Goal: Task Accomplishment & Management: Manage account settings

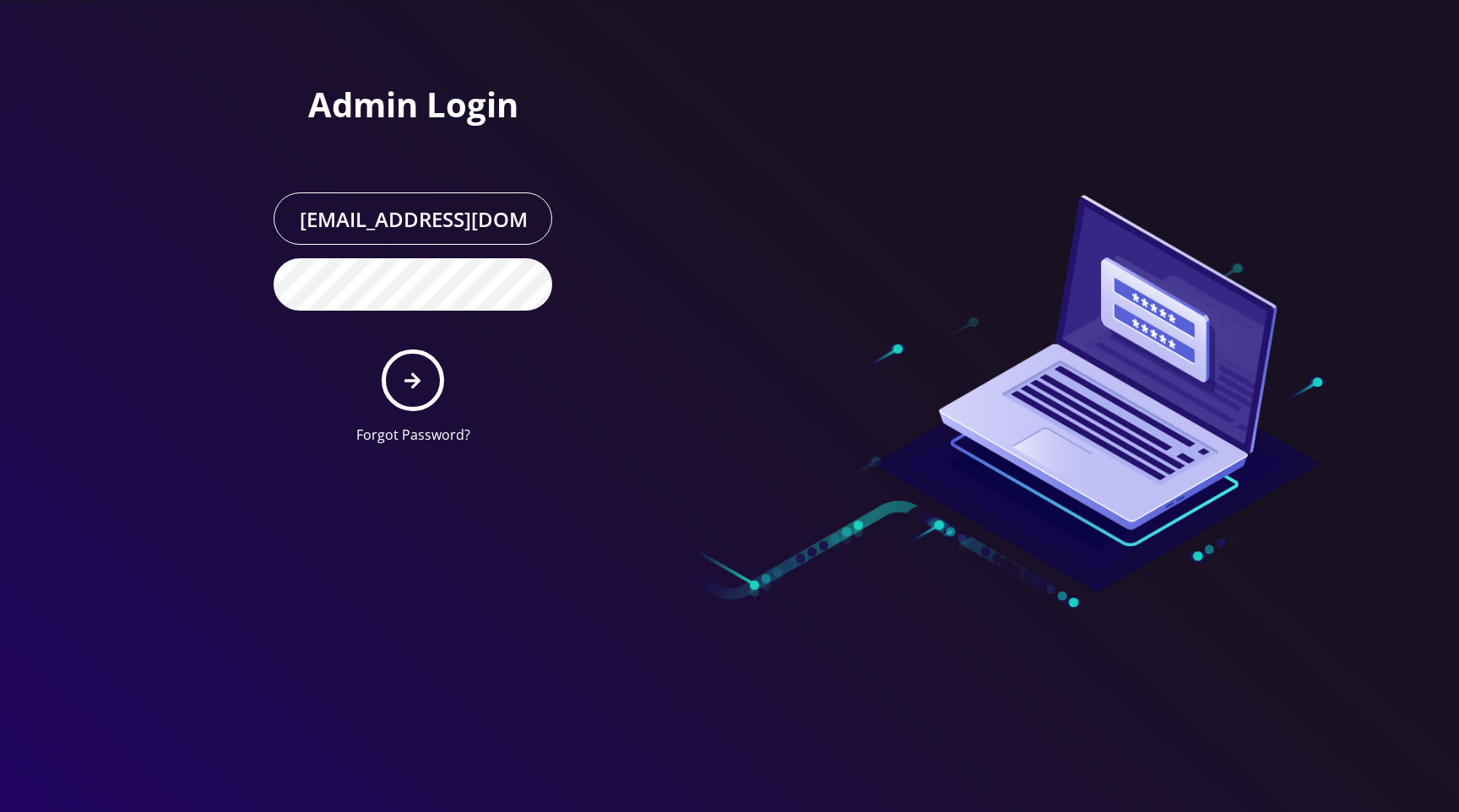
click at [979, 101] on div at bounding box center [970, 229] width 481 height 458
click at [406, 390] on button "submit" at bounding box center [412, 380] width 61 height 61
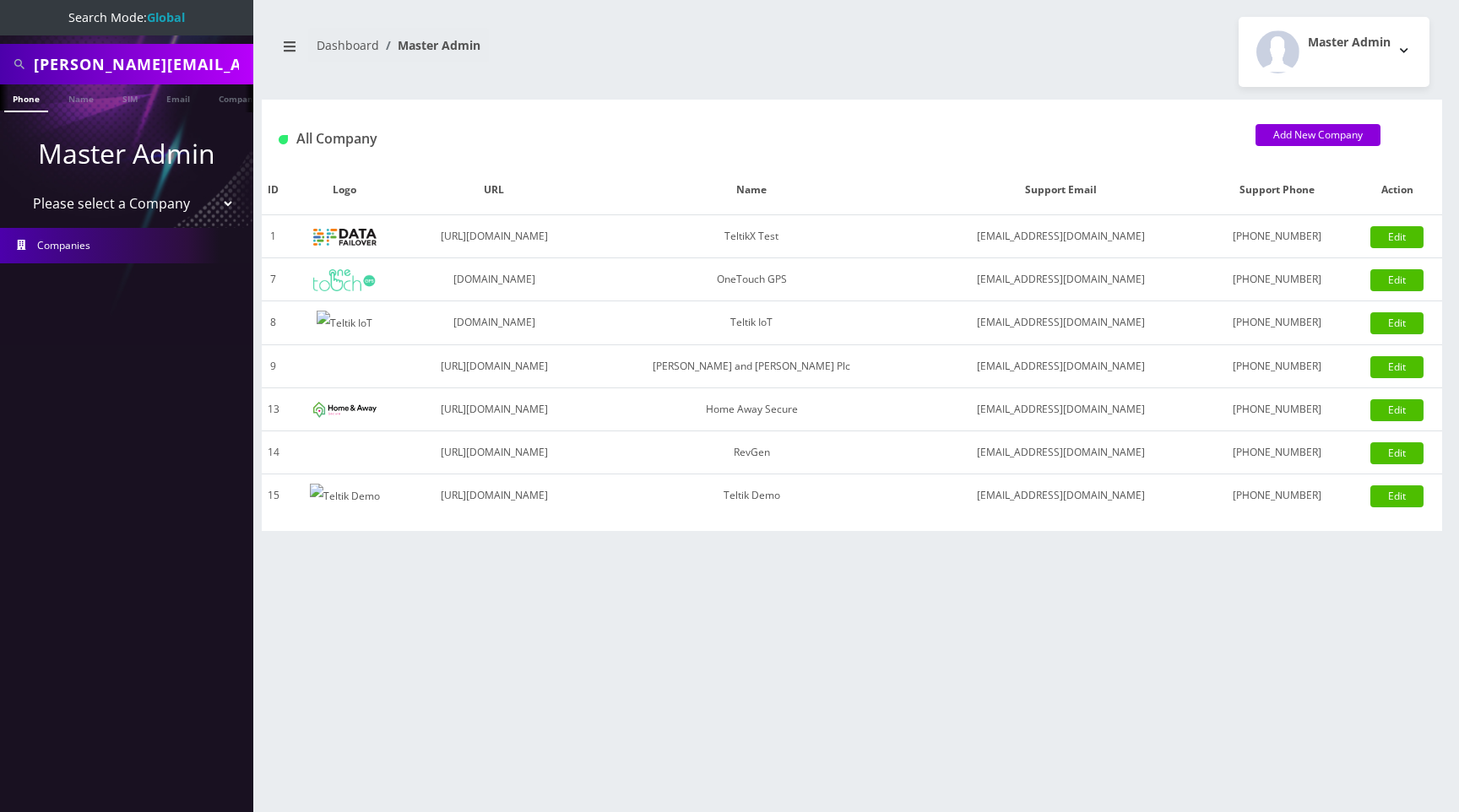
click at [149, 194] on select "Please select a Company TeltikX Test OneTouch GPS Teltik IoT Hale and Serrano P…" at bounding box center [127, 203] width 215 height 32
select select "1"
click at [20, 187] on select "Please select a Company TeltikX Test OneTouch GPS Teltik IoT Hale and Serrano P…" at bounding box center [127, 203] width 215 height 32
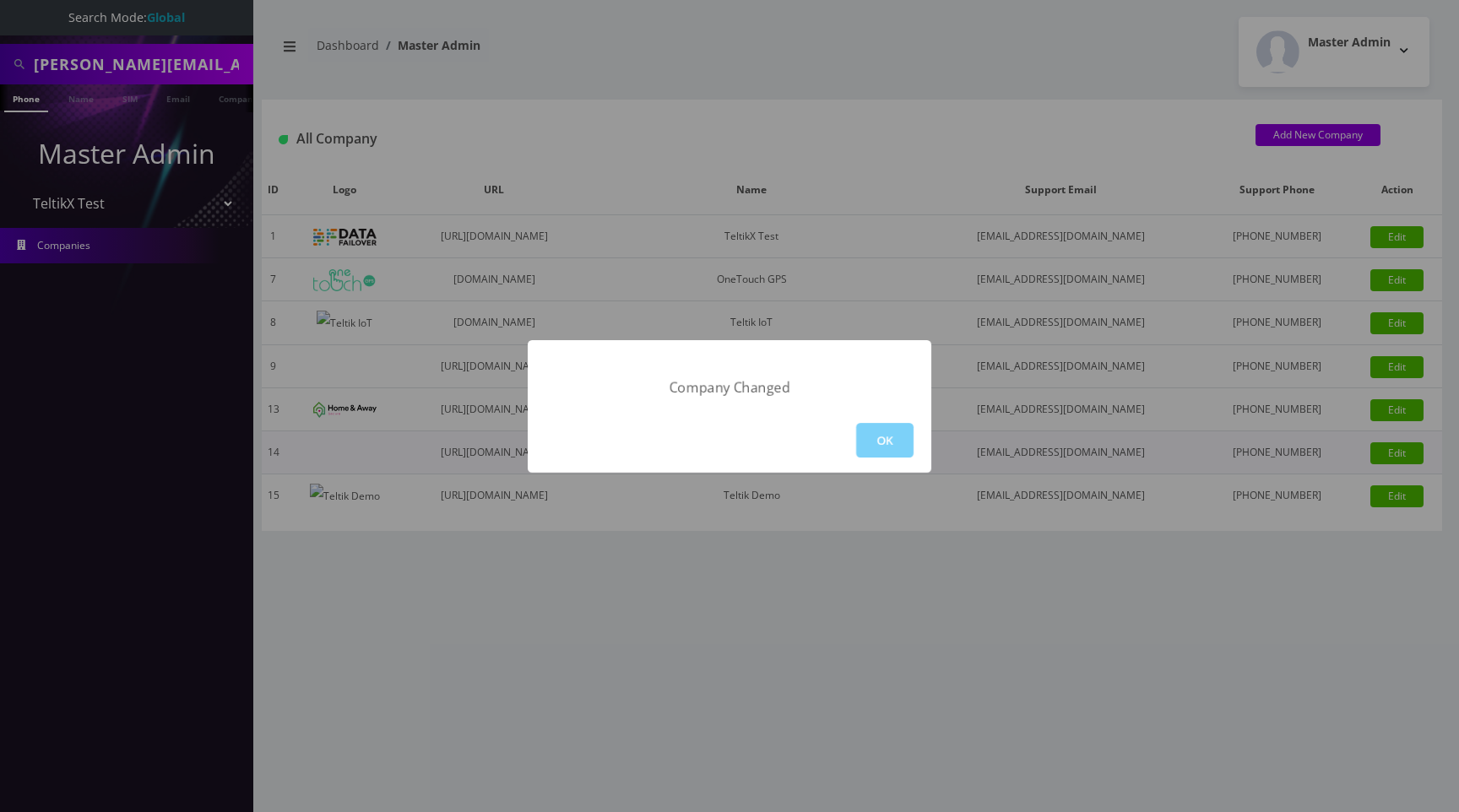
click at [890, 434] on button "OK" at bounding box center [885, 440] width 58 height 35
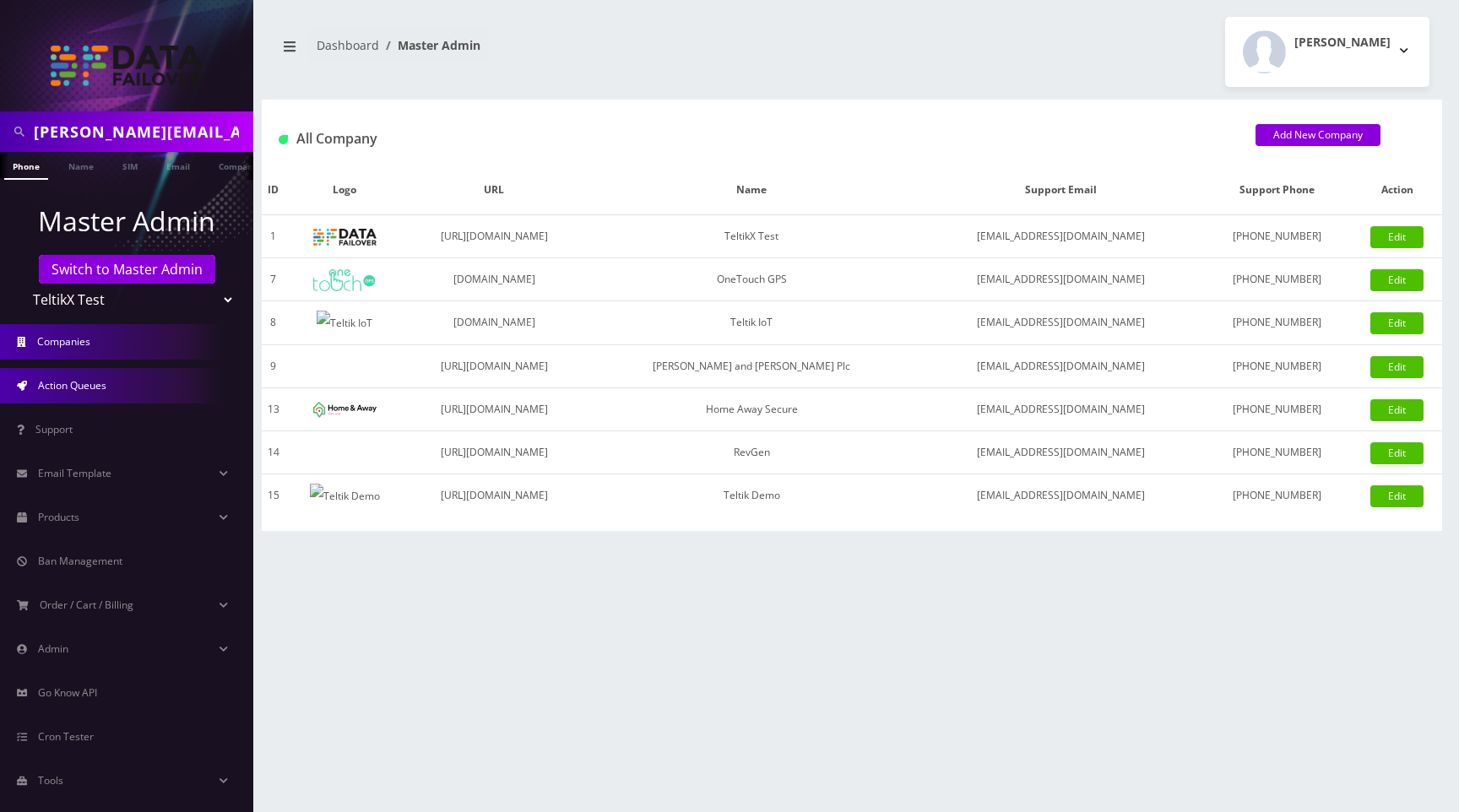
click at [130, 391] on link "Action Queues" at bounding box center [127, 386] width 253 height 36
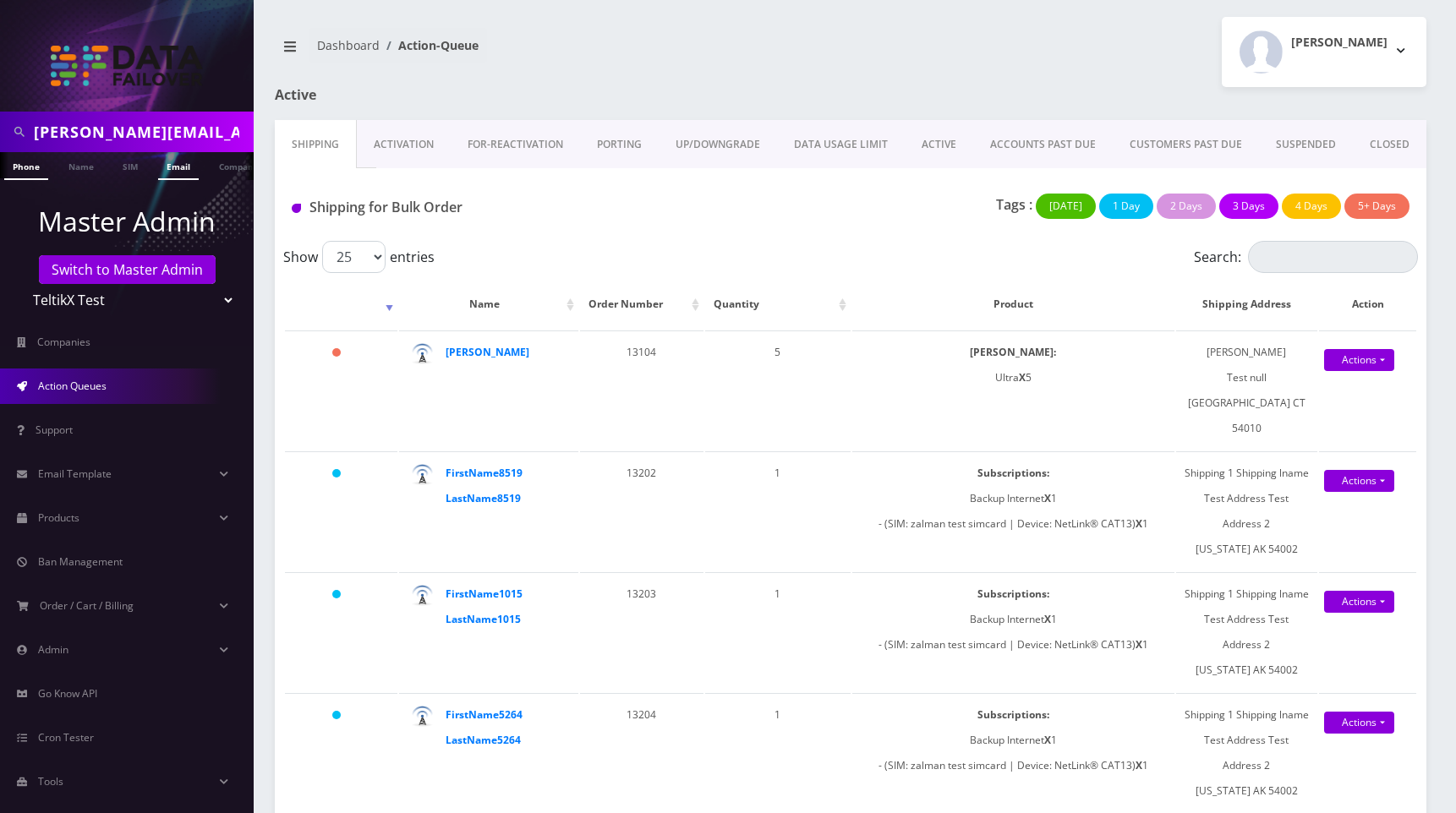
click at [172, 161] on link "Email" at bounding box center [179, 166] width 41 height 28
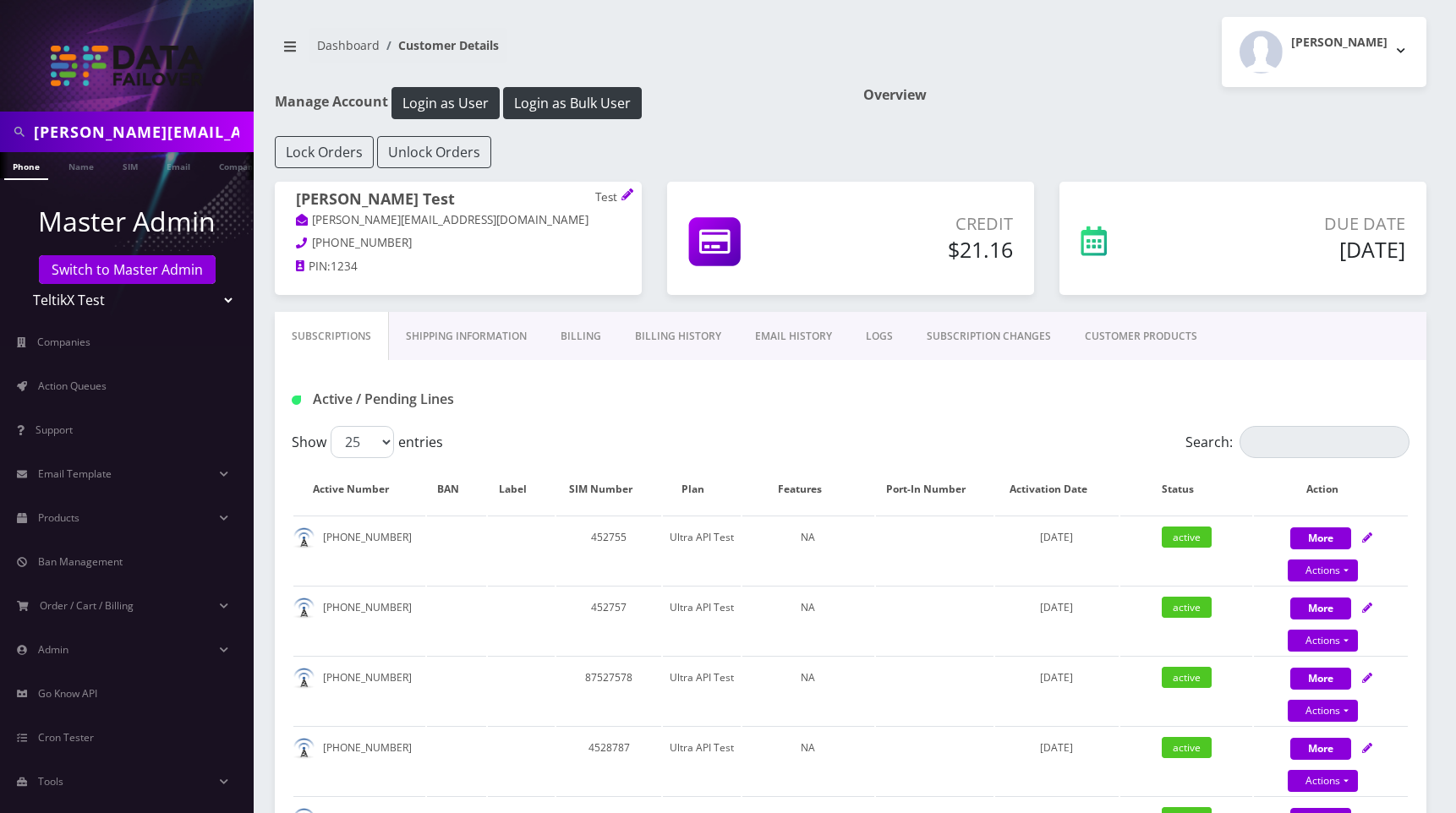
click at [765, 338] on link "EMAIL HISTORY" at bounding box center [794, 336] width 111 height 49
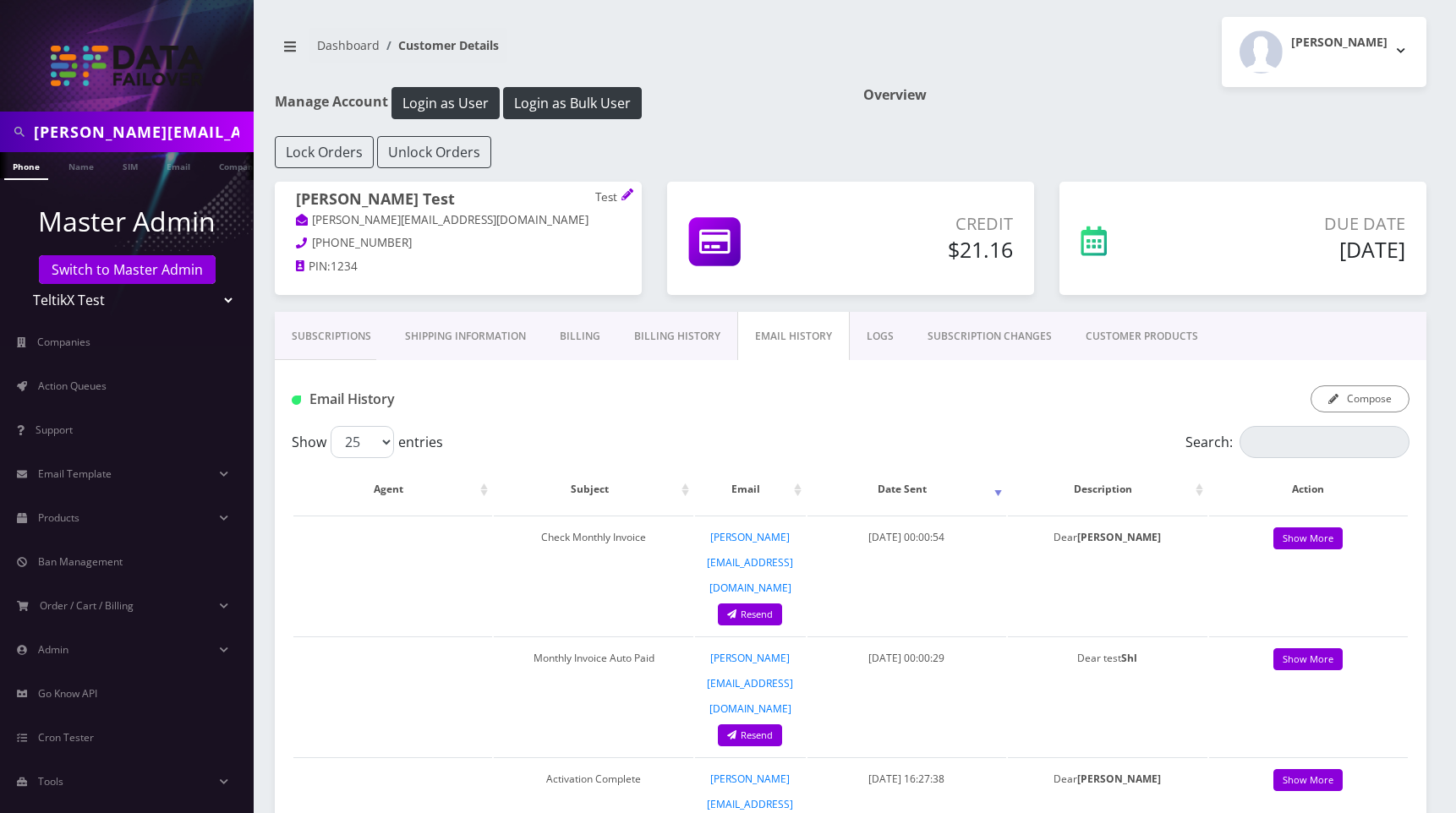
click at [484, 331] on link "Shipping Information" at bounding box center [466, 336] width 155 height 49
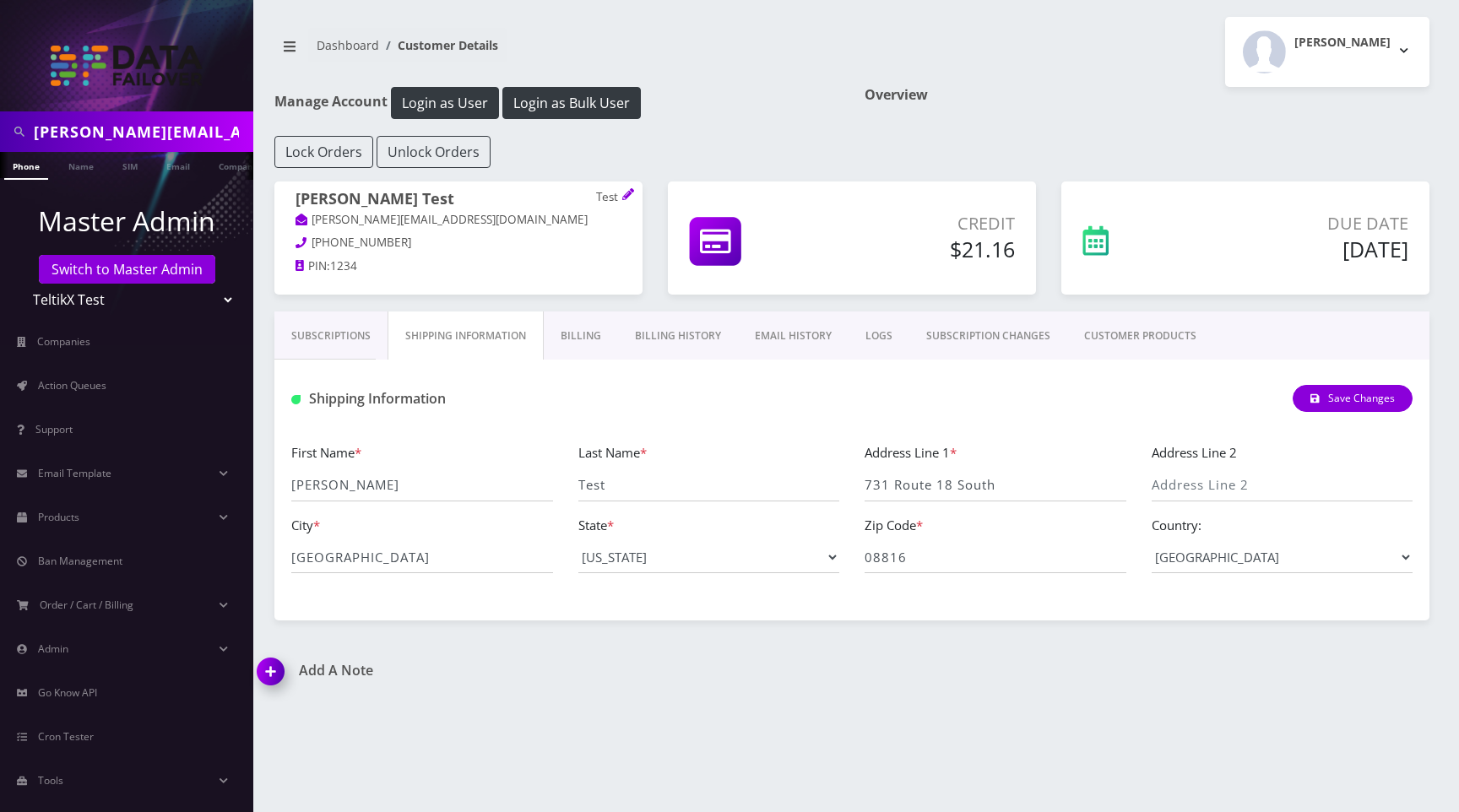
click at [670, 336] on link "Billing History" at bounding box center [678, 336] width 120 height 49
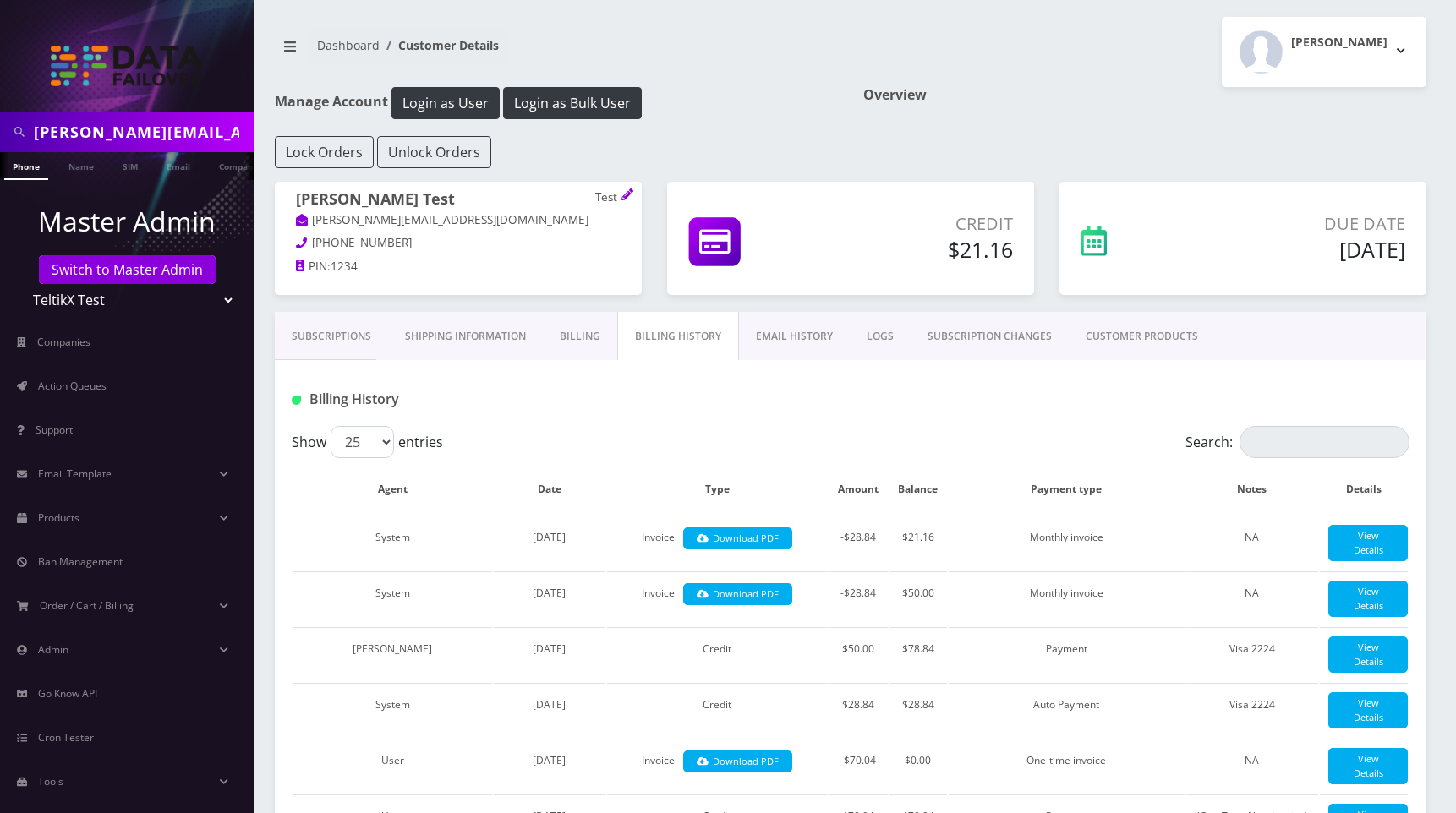
click at [577, 333] on link "Billing" at bounding box center [579, 336] width 74 height 49
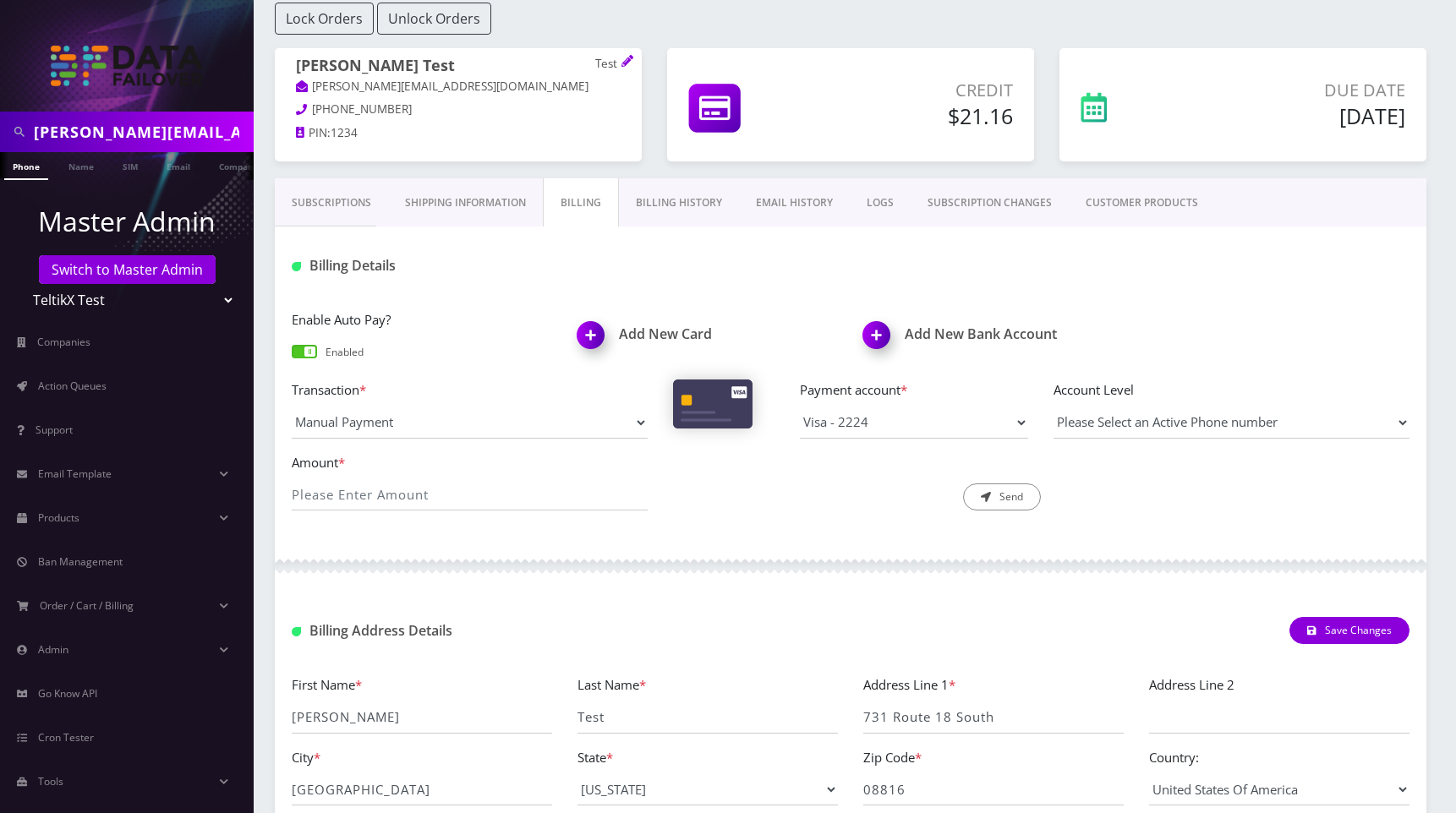
scroll to position [122, 0]
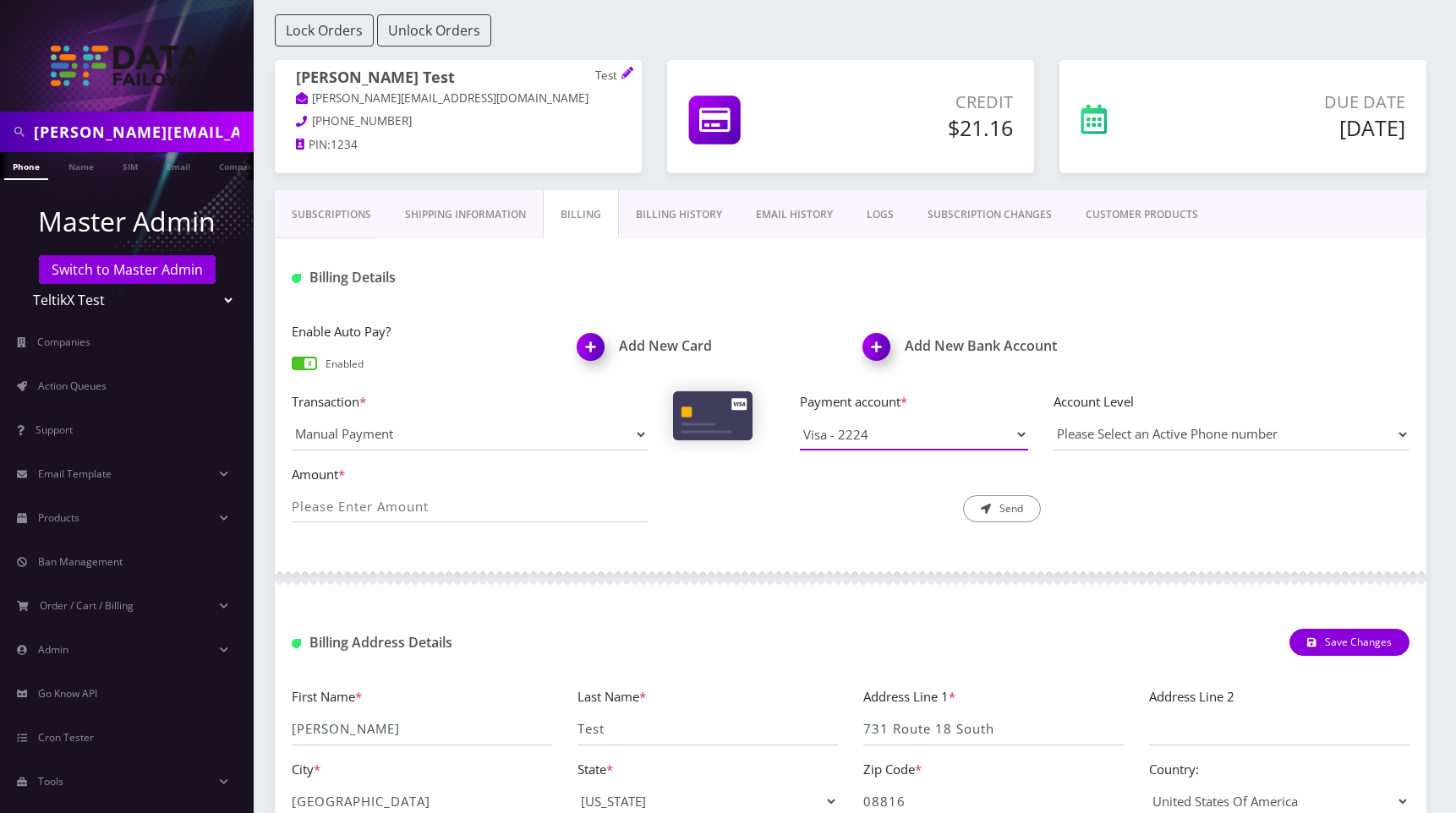
click at [862, 435] on select "Visa - 2224" at bounding box center [914, 435] width 228 height 32
click at [434, 426] on select "Manual Payment Custom Charge Manual Credit Custom Invoice" at bounding box center [470, 435] width 356 height 32
select select "Custom Invoice"
click at [292, 419] on select "Manual Payment Custom Charge Manual Credit Custom Invoice" at bounding box center [470, 435] width 356 height 32
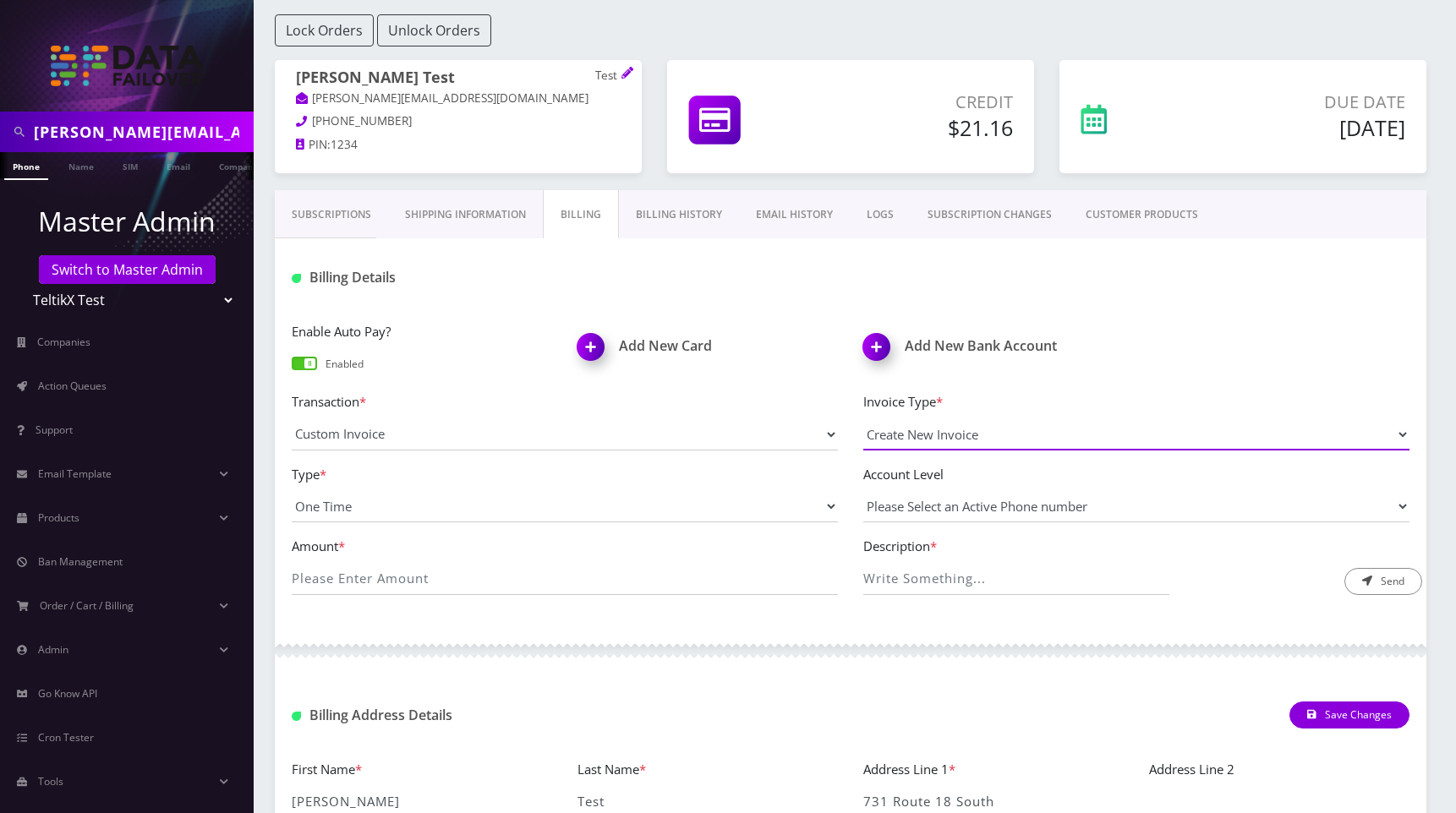
click at [919, 432] on select "Create New Invoice" at bounding box center [1136, 435] width 546 height 32
click at [863, 419] on select "Create New Invoice" at bounding box center [1136, 435] width 546 height 32
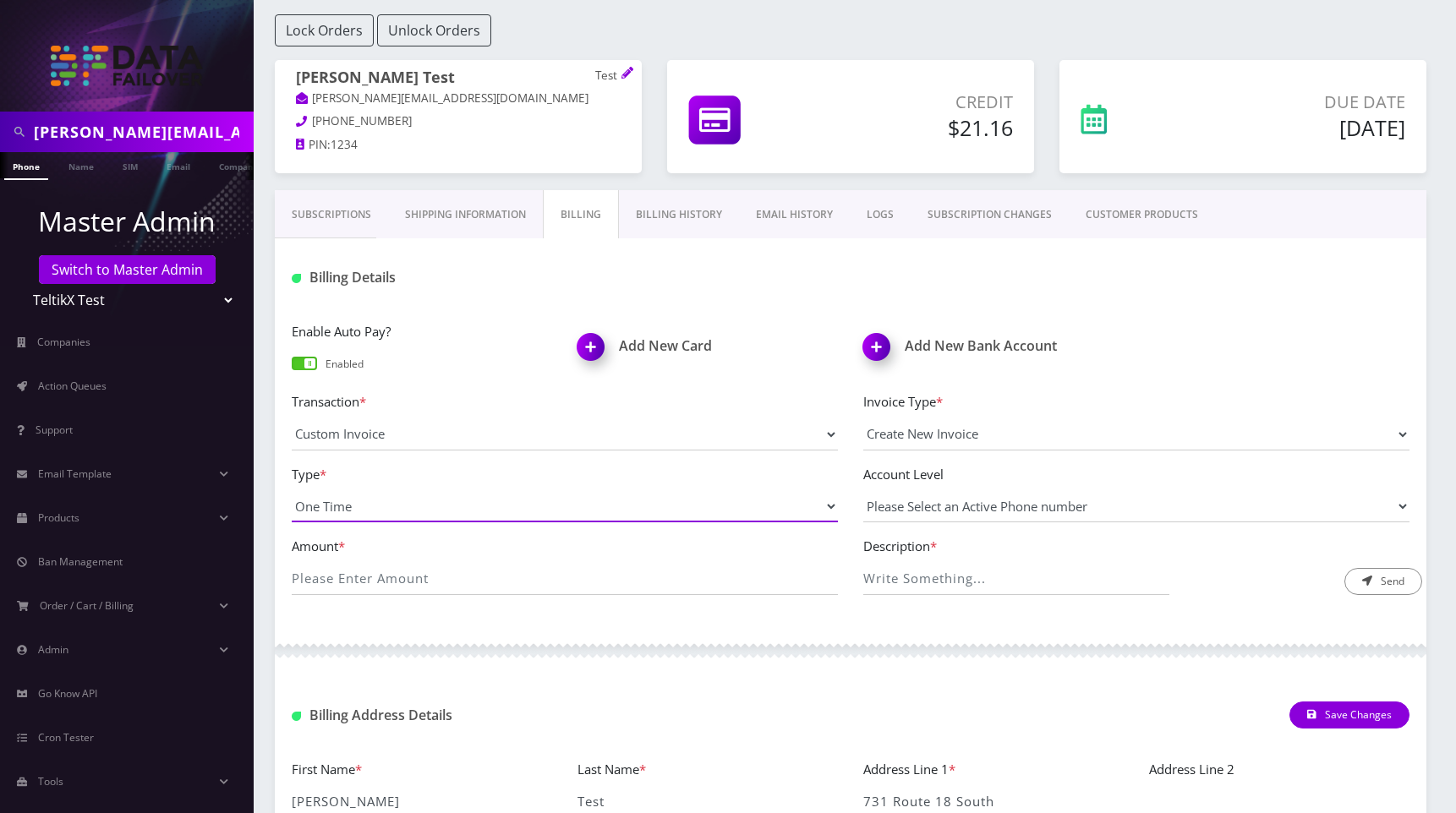
click at [386, 502] on select "One Time Usage Charge" at bounding box center [565, 507] width 546 height 32
click at [999, 505] on select "Please Select an Active Phone number 8843892569 9655408180 2948312767 393229450…" at bounding box center [1136, 507] width 546 height 32
select select "54634"
click at [863, 490] on select "Please Select an Active Phone number 8843892569 9655408180 2948312767 393229450…" at bounding box center [1136, 507] width 546 height 32
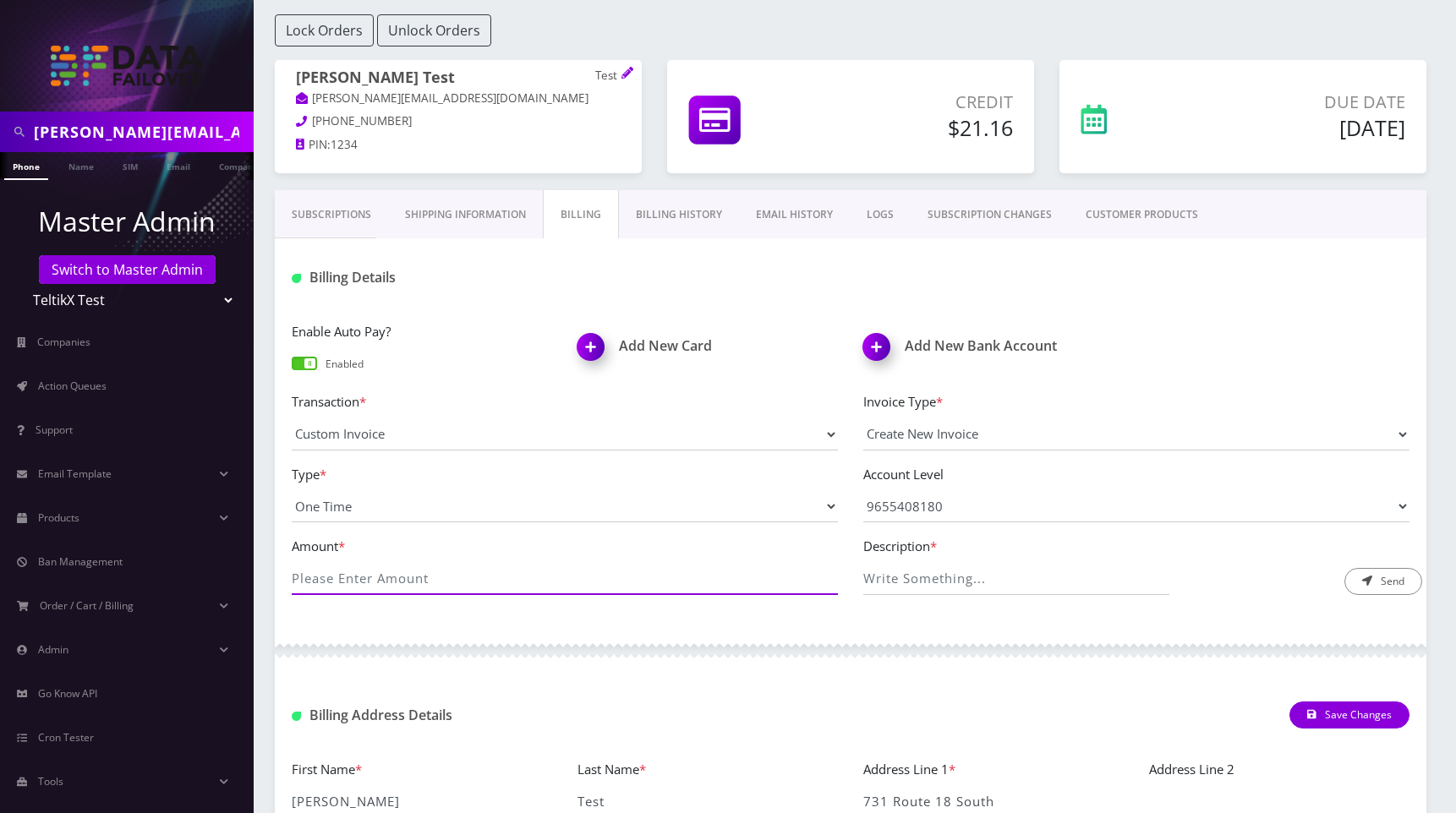
click at [407, 575] on input "Amount *" at bounding box center [565, 579] width 546 height 32
type input "10"
type input "Test"
click at [1386, 576] on button "Send" at bounding box center [1383, 581] width 77 height 27
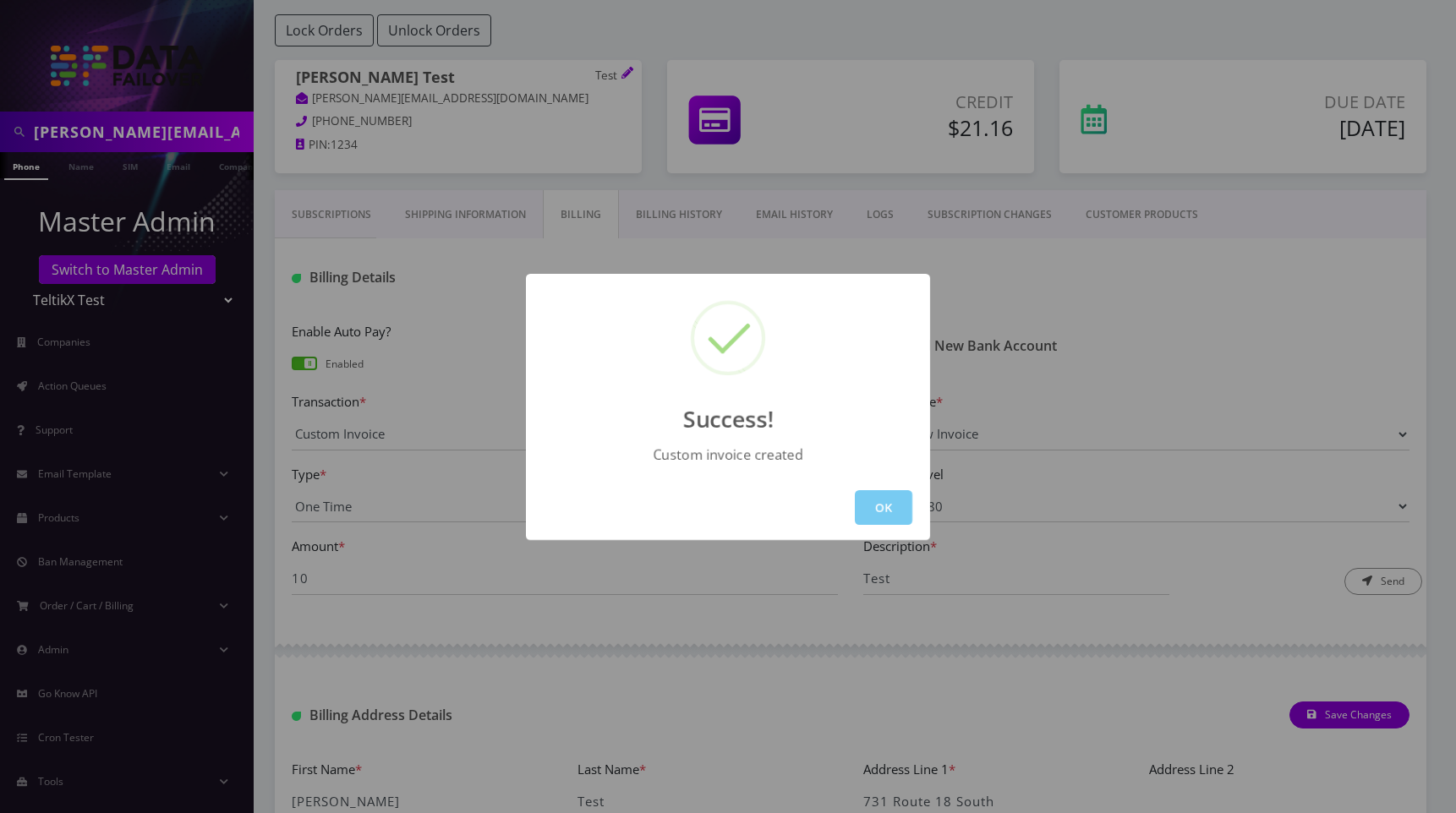
click at [879, 506] on button "OK" at bounding box center [884, 507] width 58 height 35
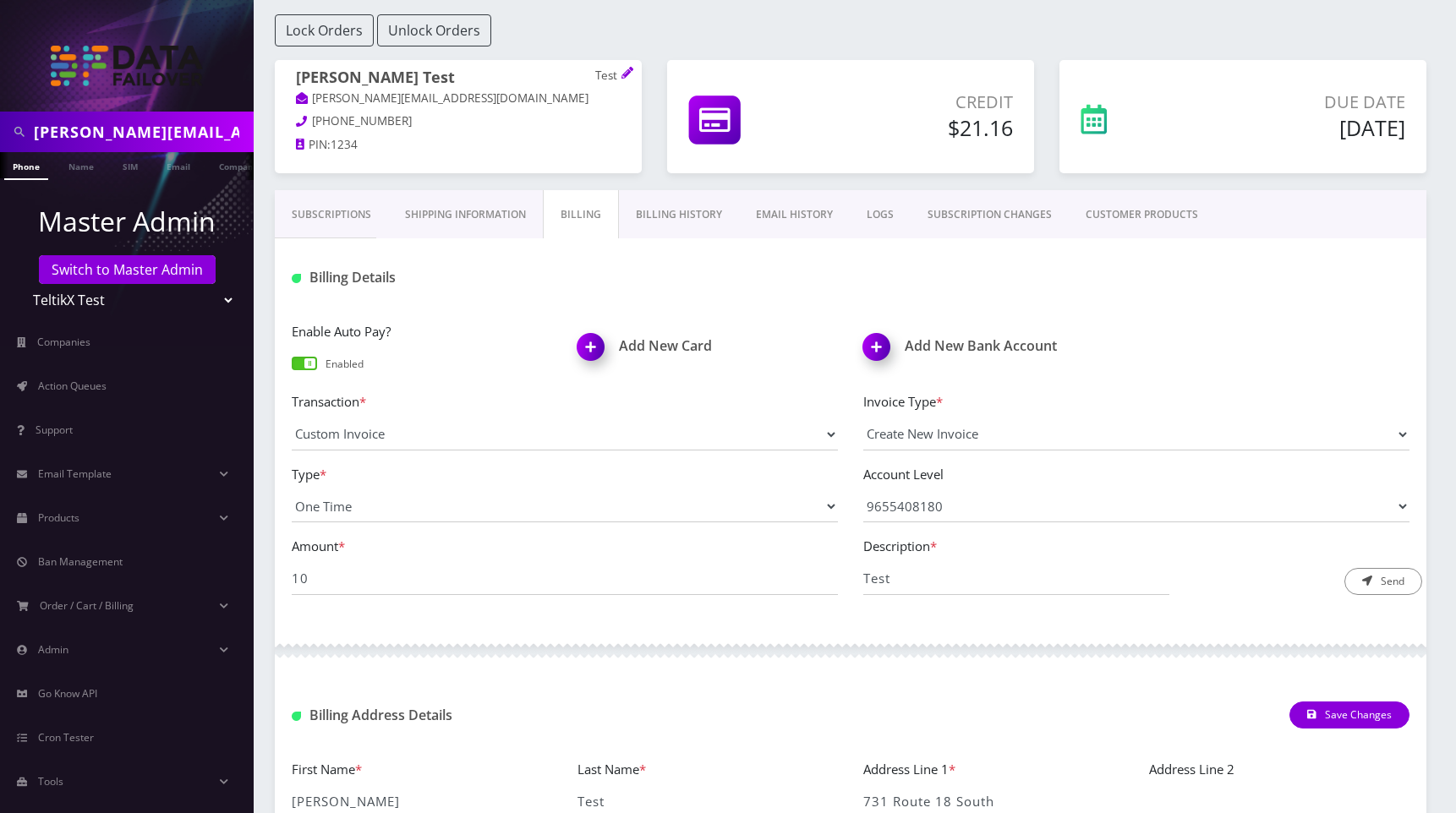
click at [764, 212] on link "EMAIL HISTORY" at bounding box center [794, 215] width 111 height 49
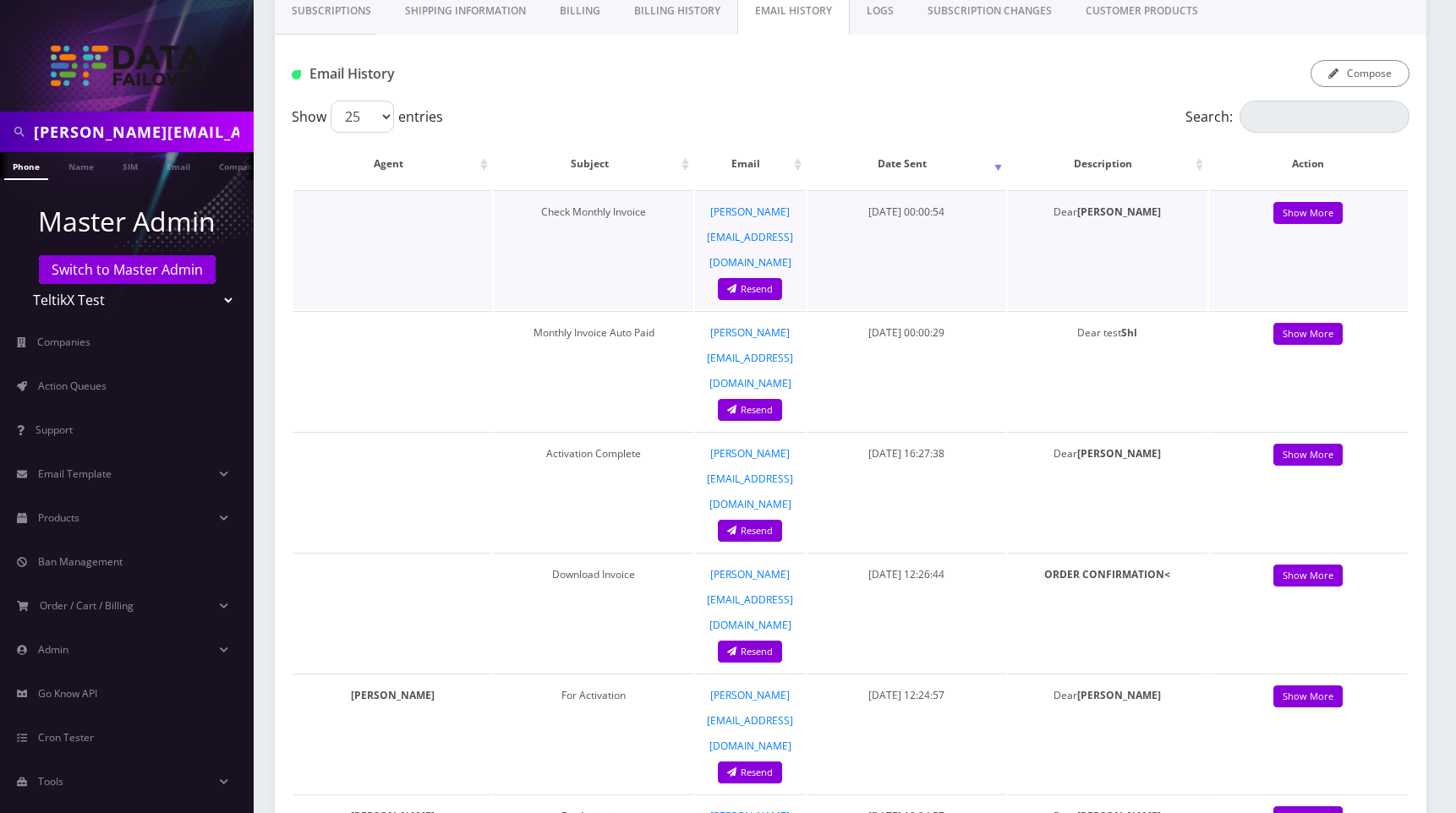
scroll to position [330, 0]
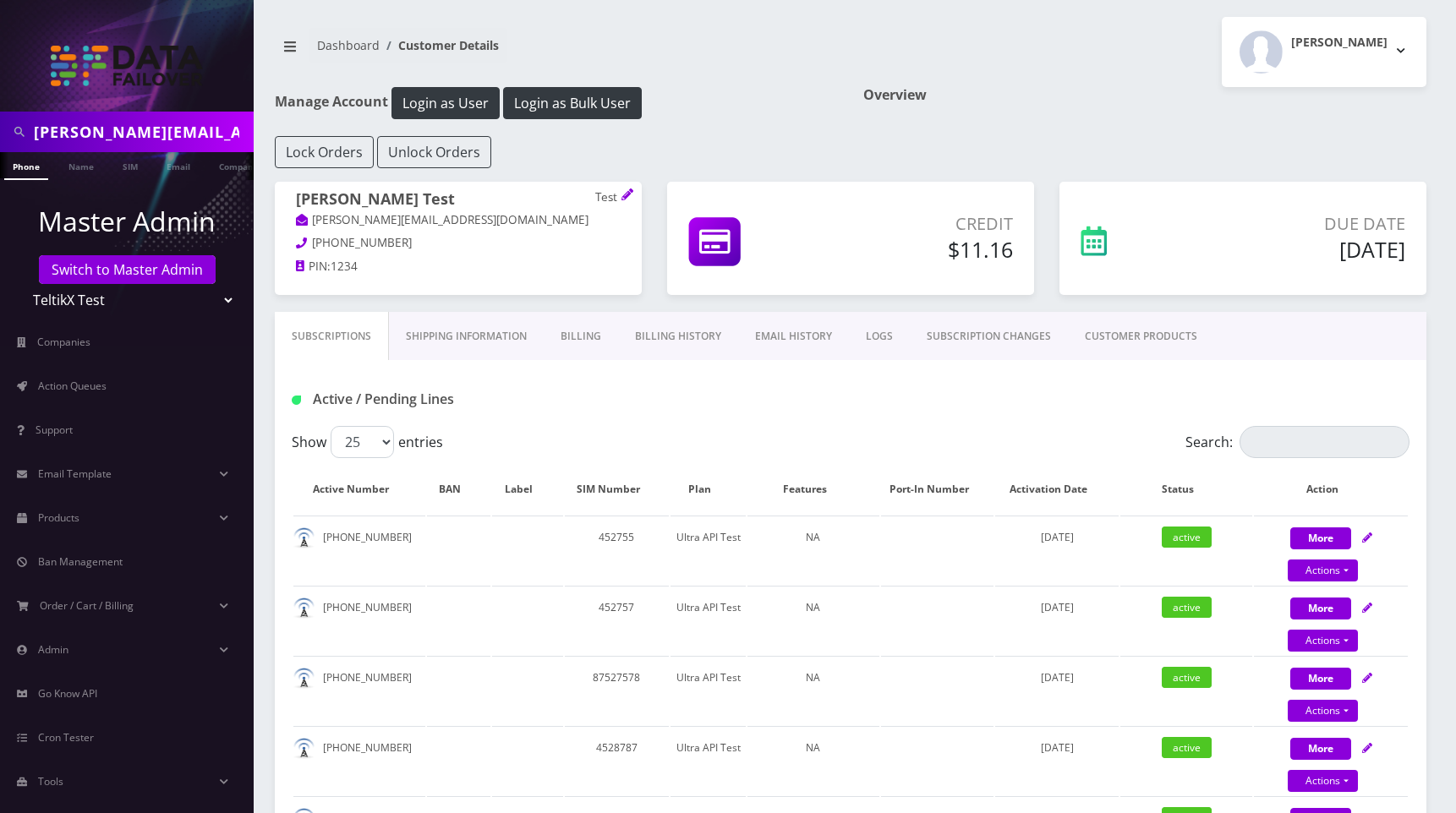
scroll to position [31, 0]
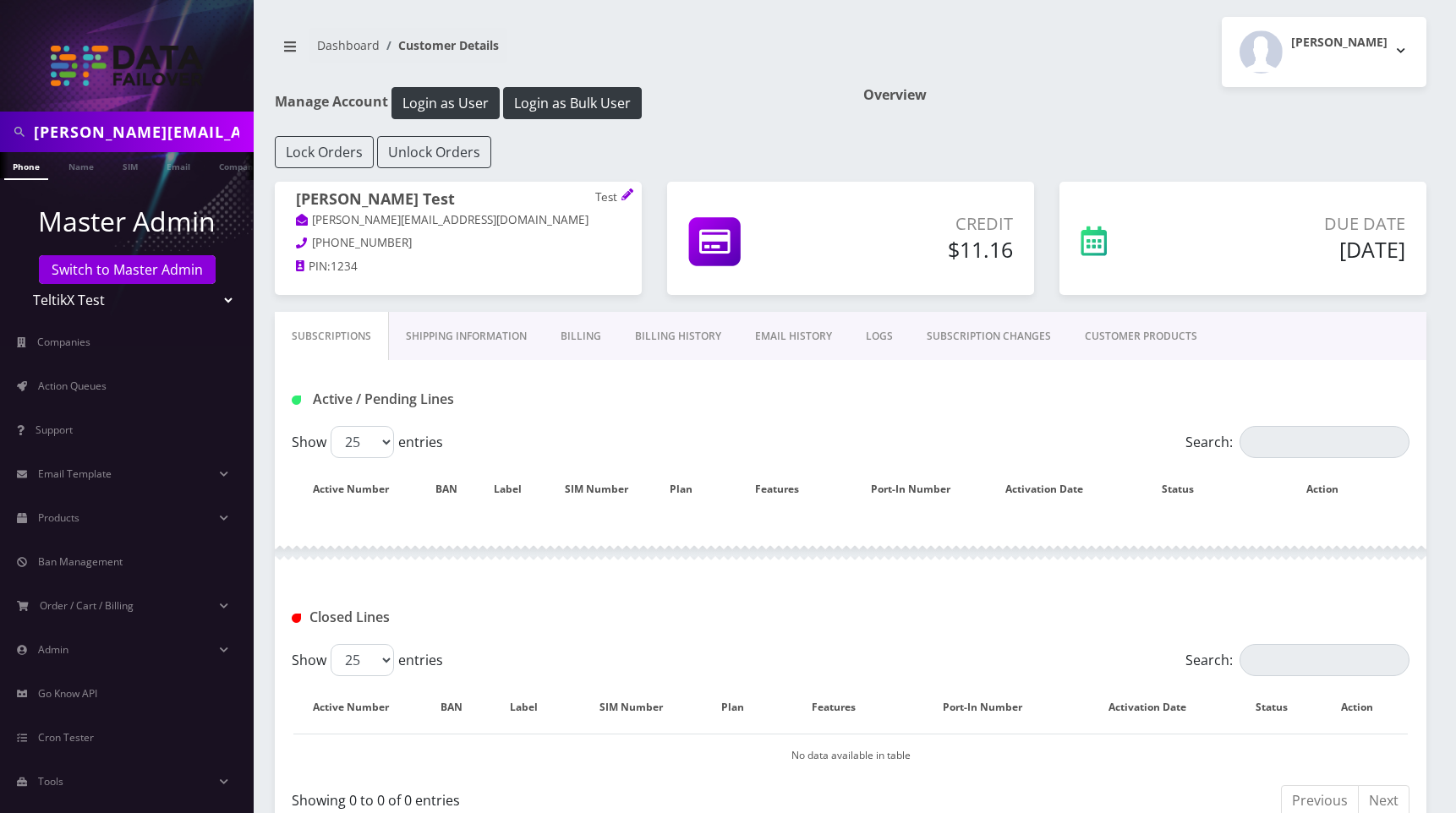
scroll to position [31, 0]
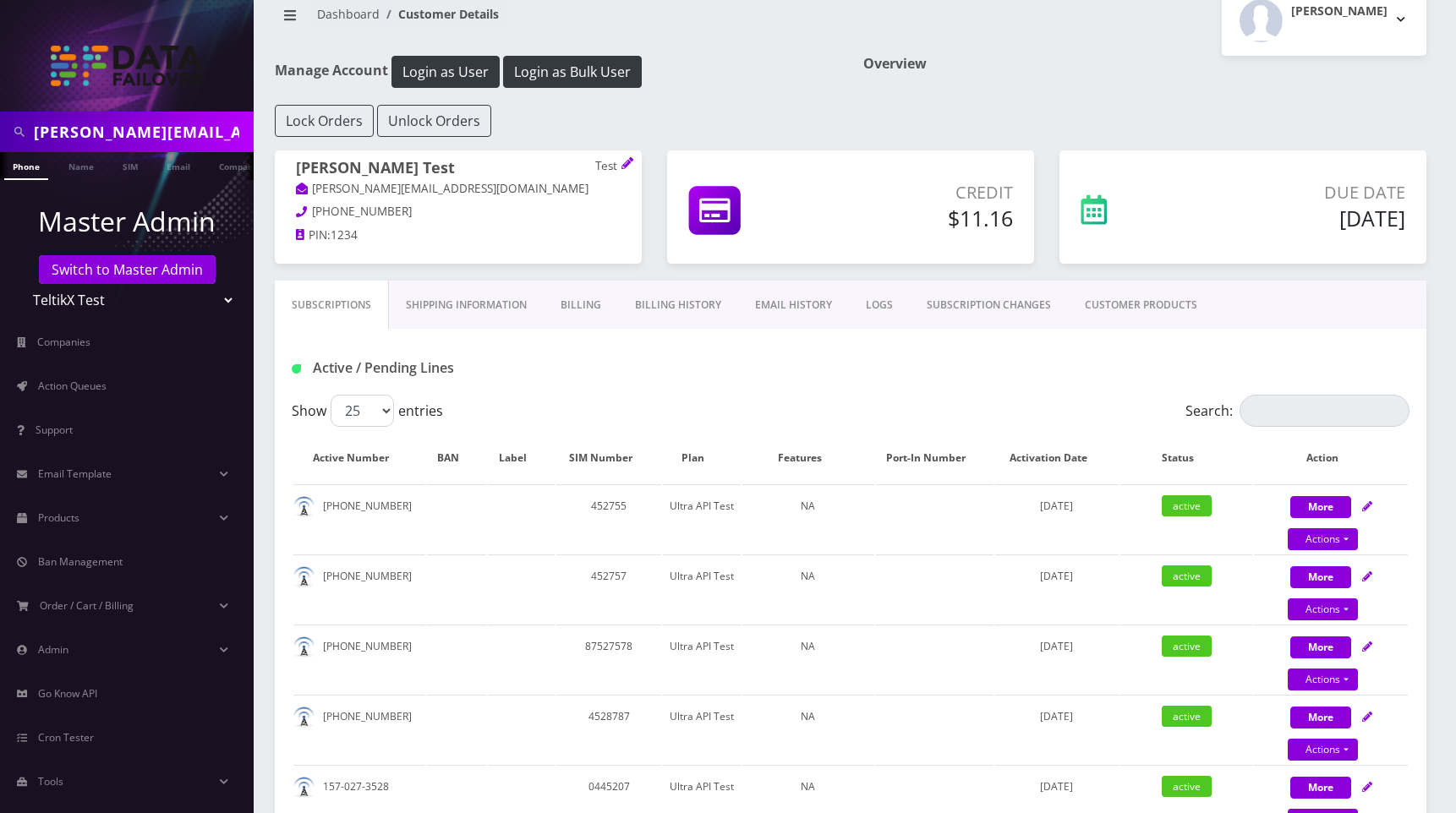
click at [777, 301] on link "EMAIL HISTORY" at bounding box center [794, 306] width 111 height 49
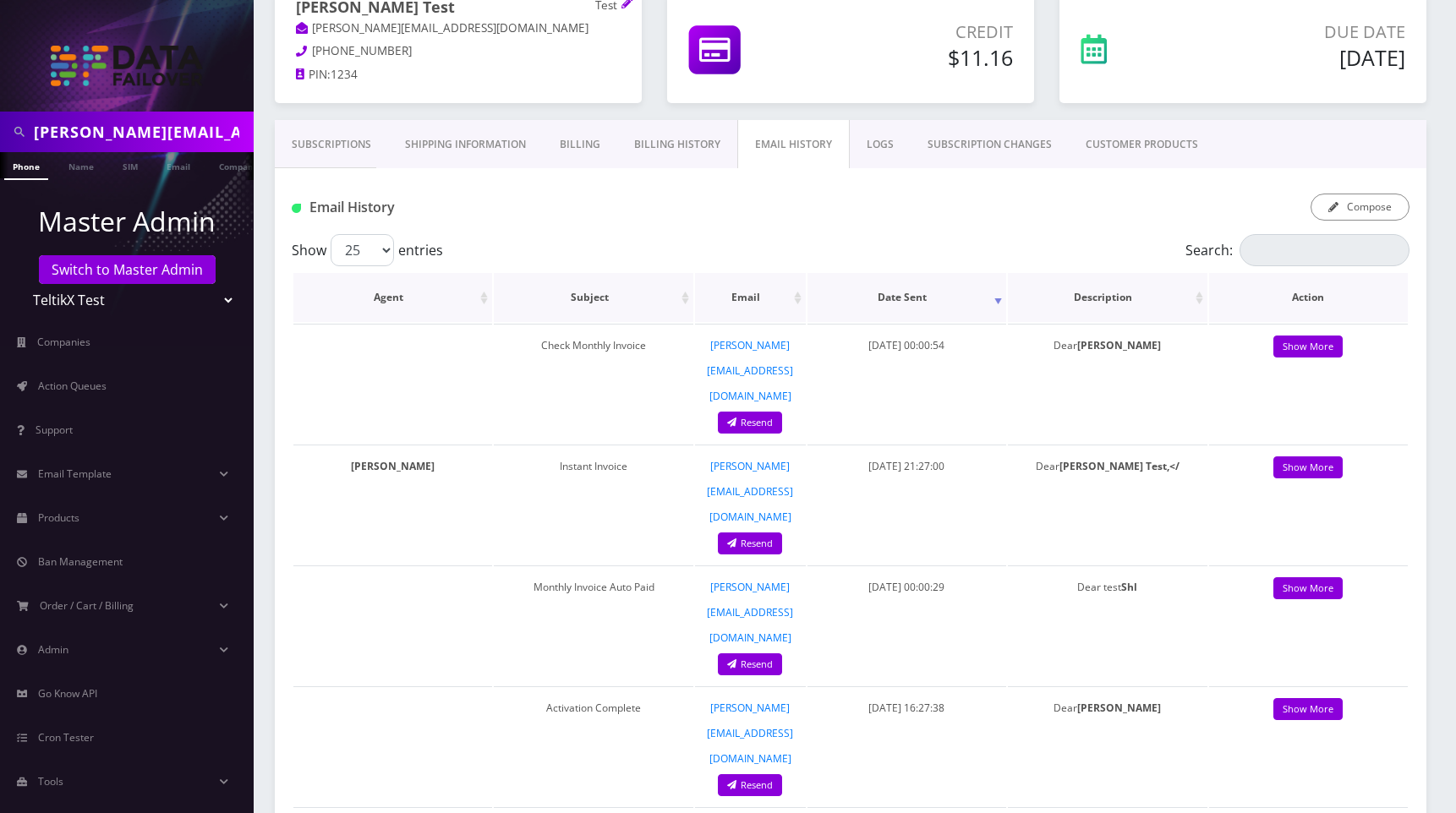
scroll to position [188, 0]
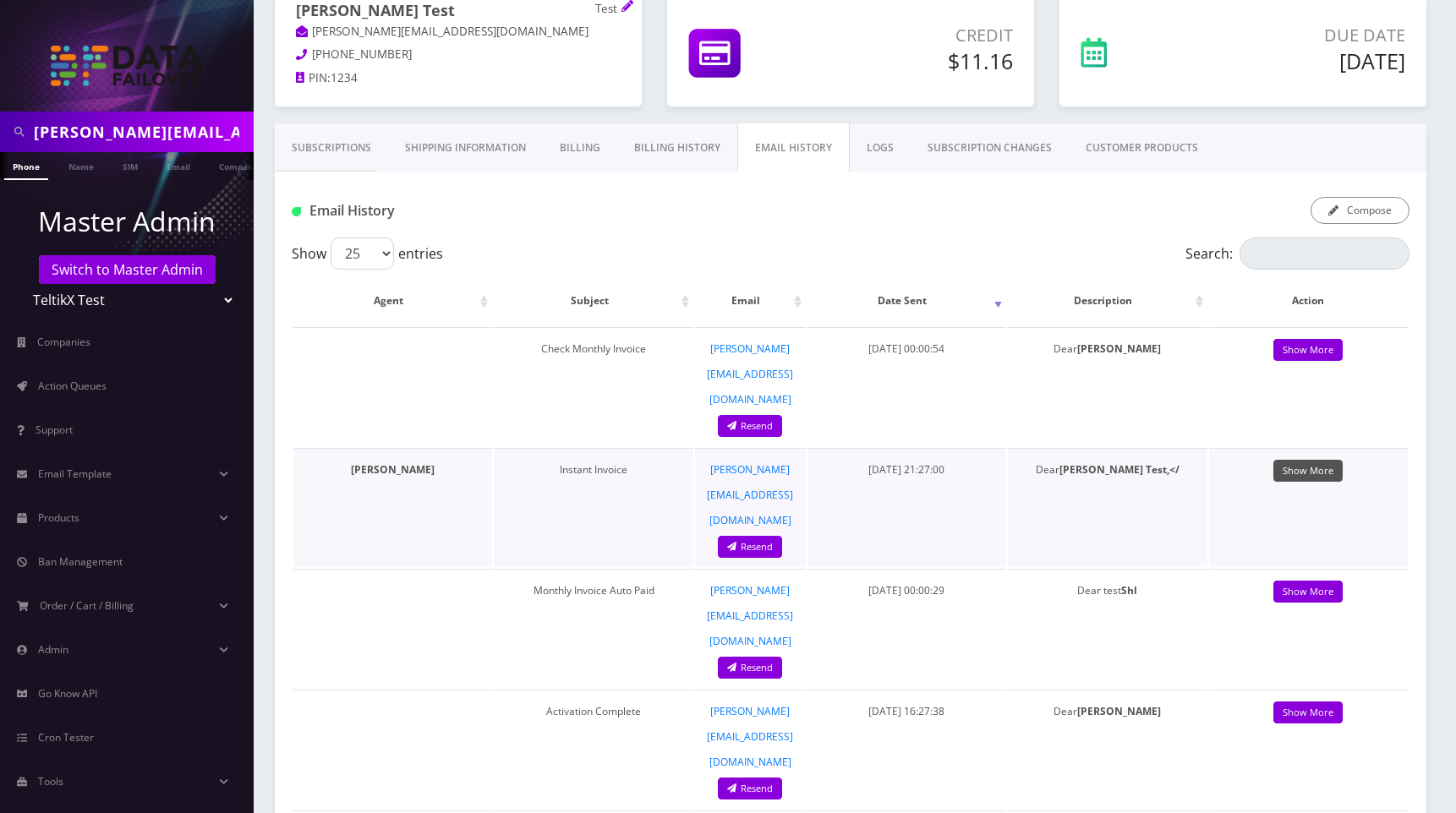
click at [1313, 460] on link "Show More" at bounding box center [1307, 471] width 69 height 23
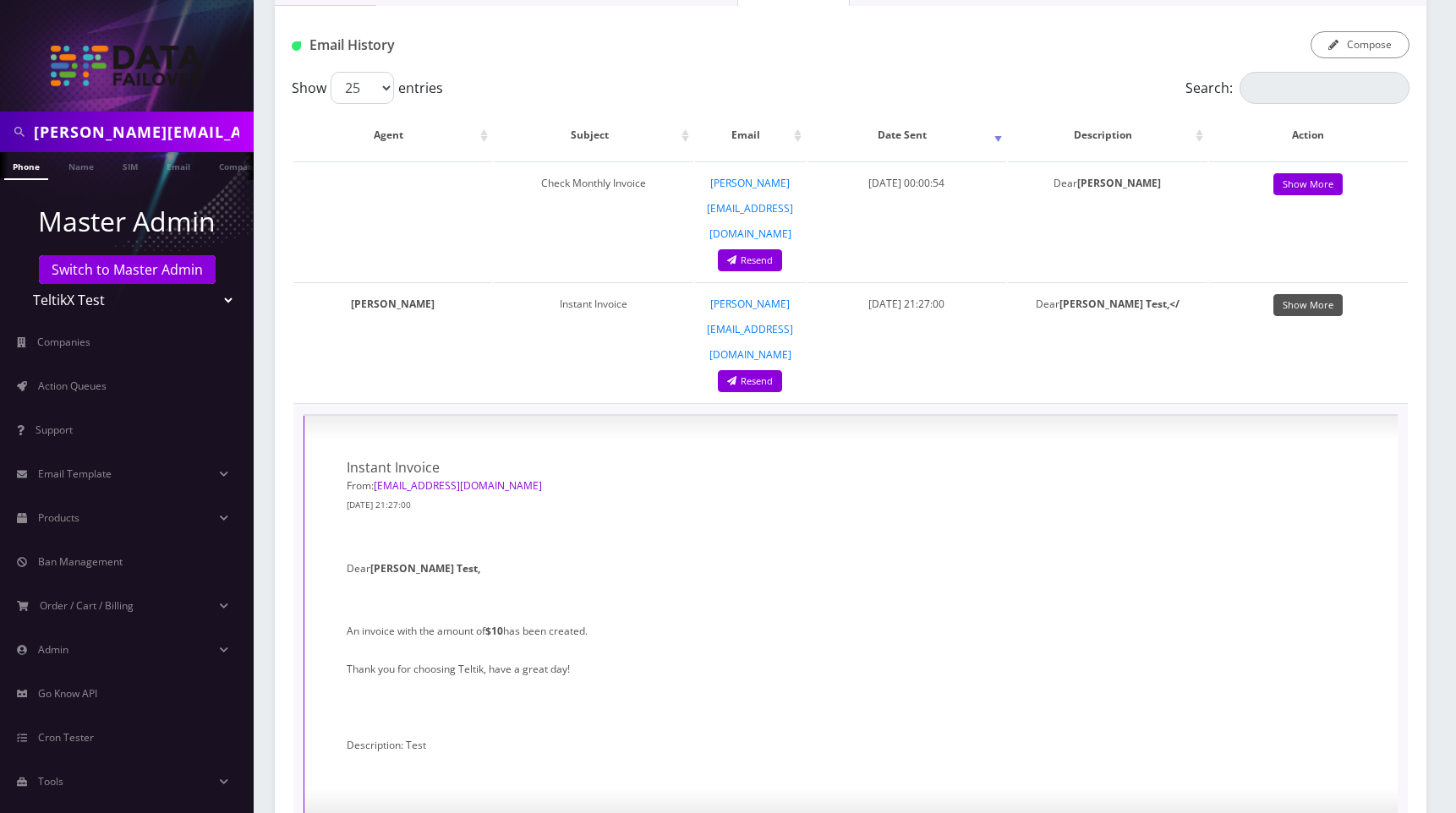
scroll to position [277, 0]
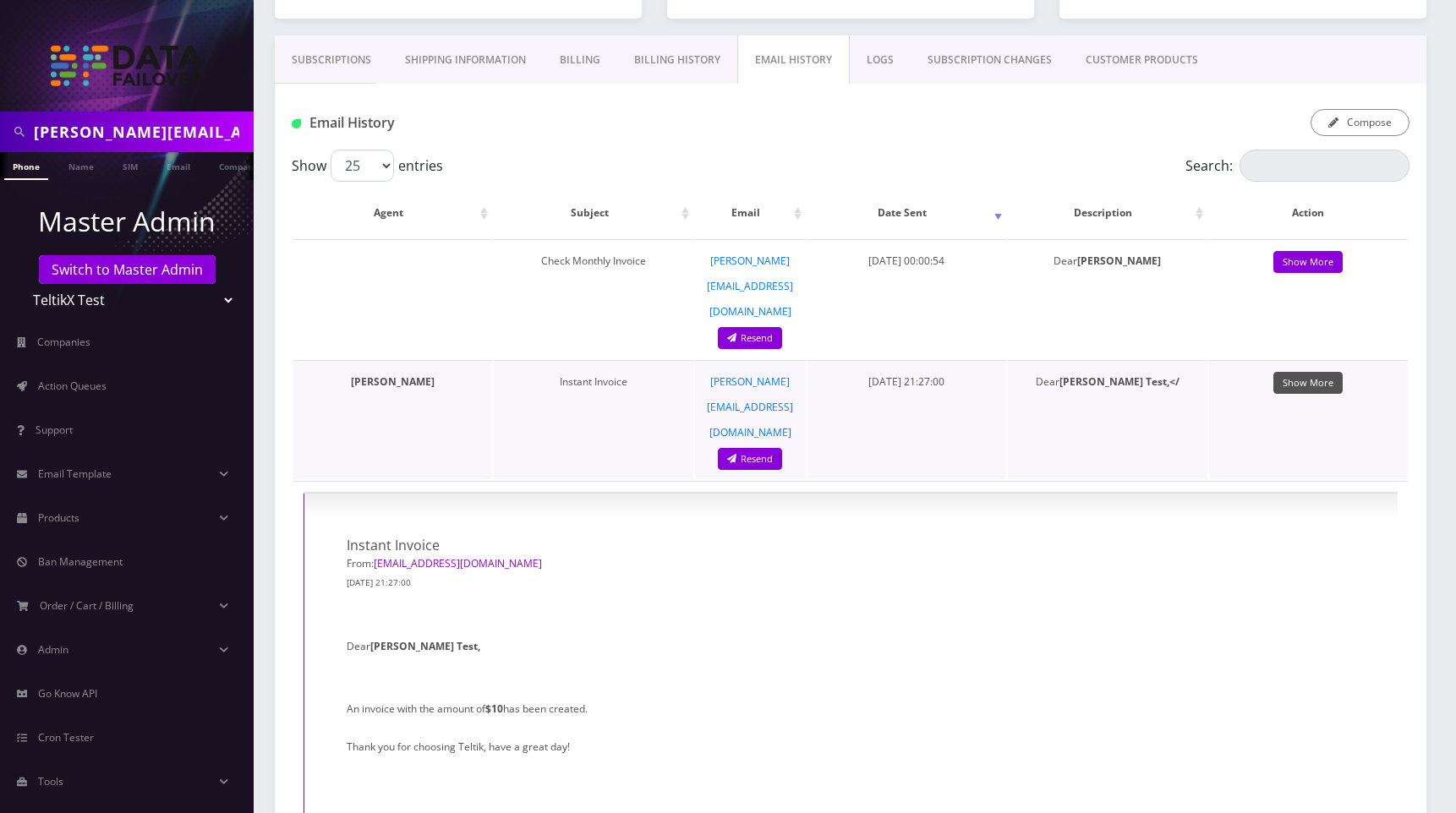
click at [1296, 372] on link "Show More" at bounding box center [1307, 383] width 69 height 23
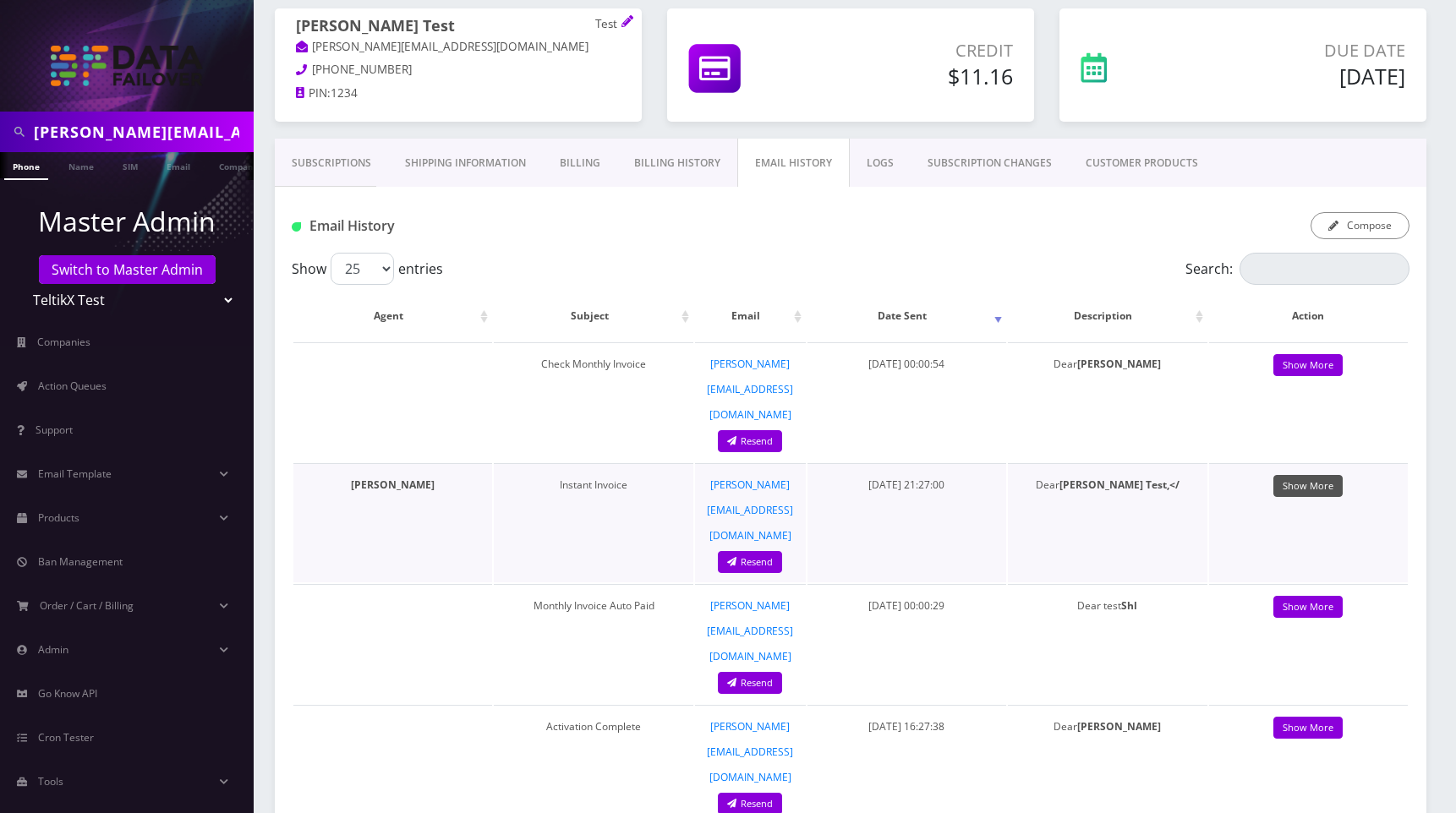
scroll to position [169, 0]
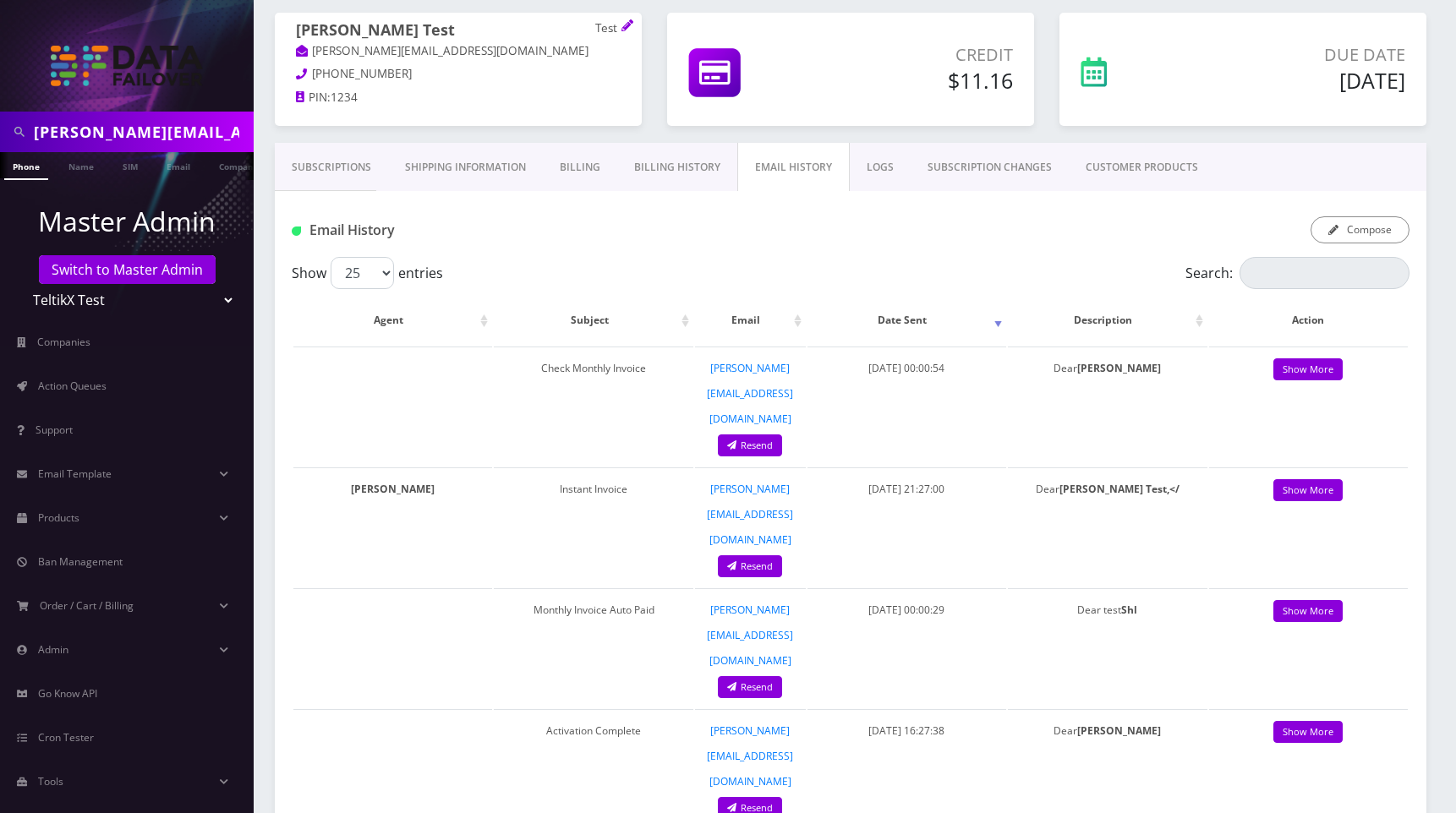
click at [679, 175] on link "Billing History" at bounding box center [677, 168] width 120 height 49
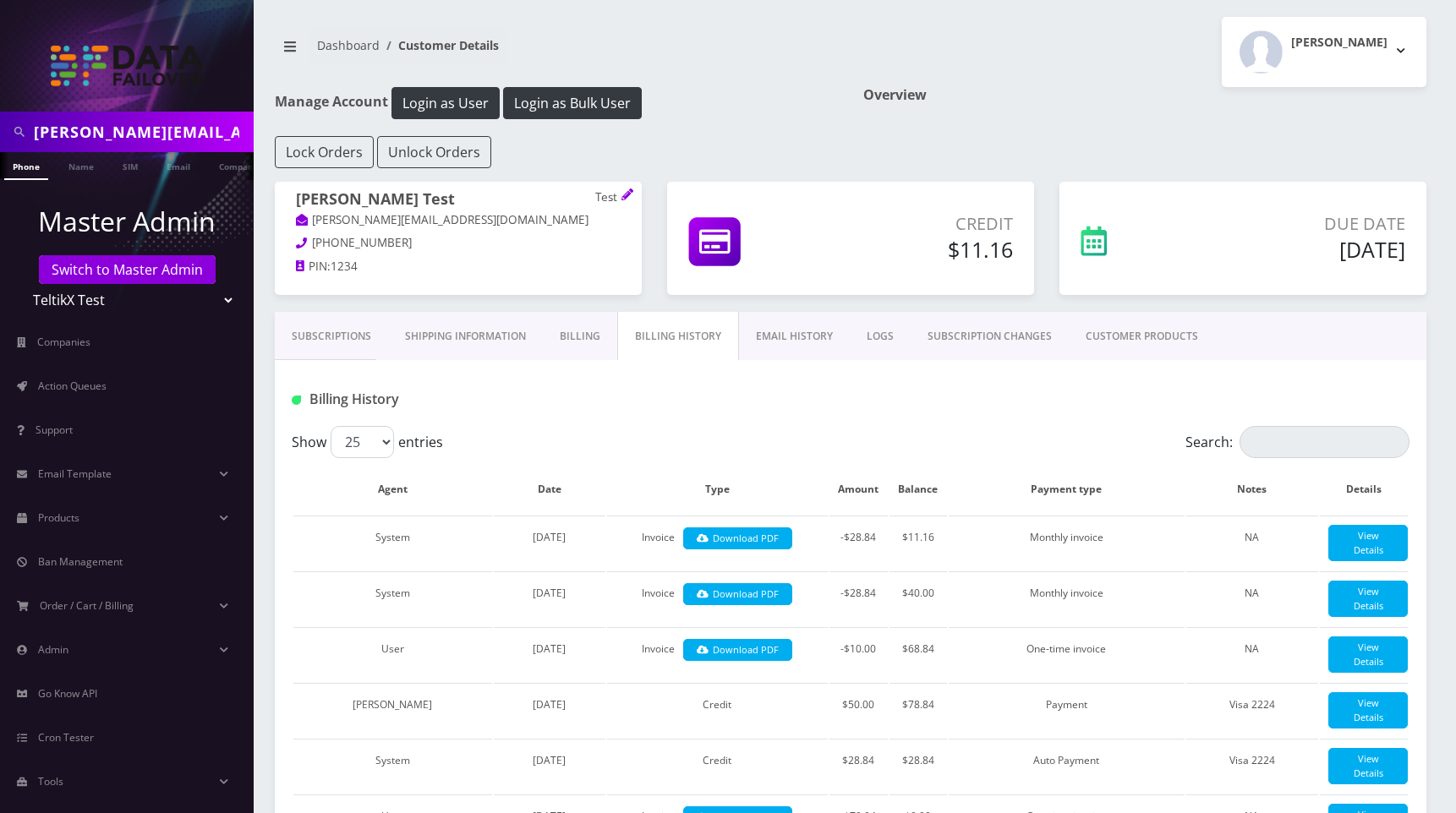
drag, startPoint x: 329, startPoint y: 335, endPoint x: 406, endPoint y: 388, distance: 93.5
click at [329, 335] on link "Subscriptions" at bounding box center [331, 336] width 113 height 49
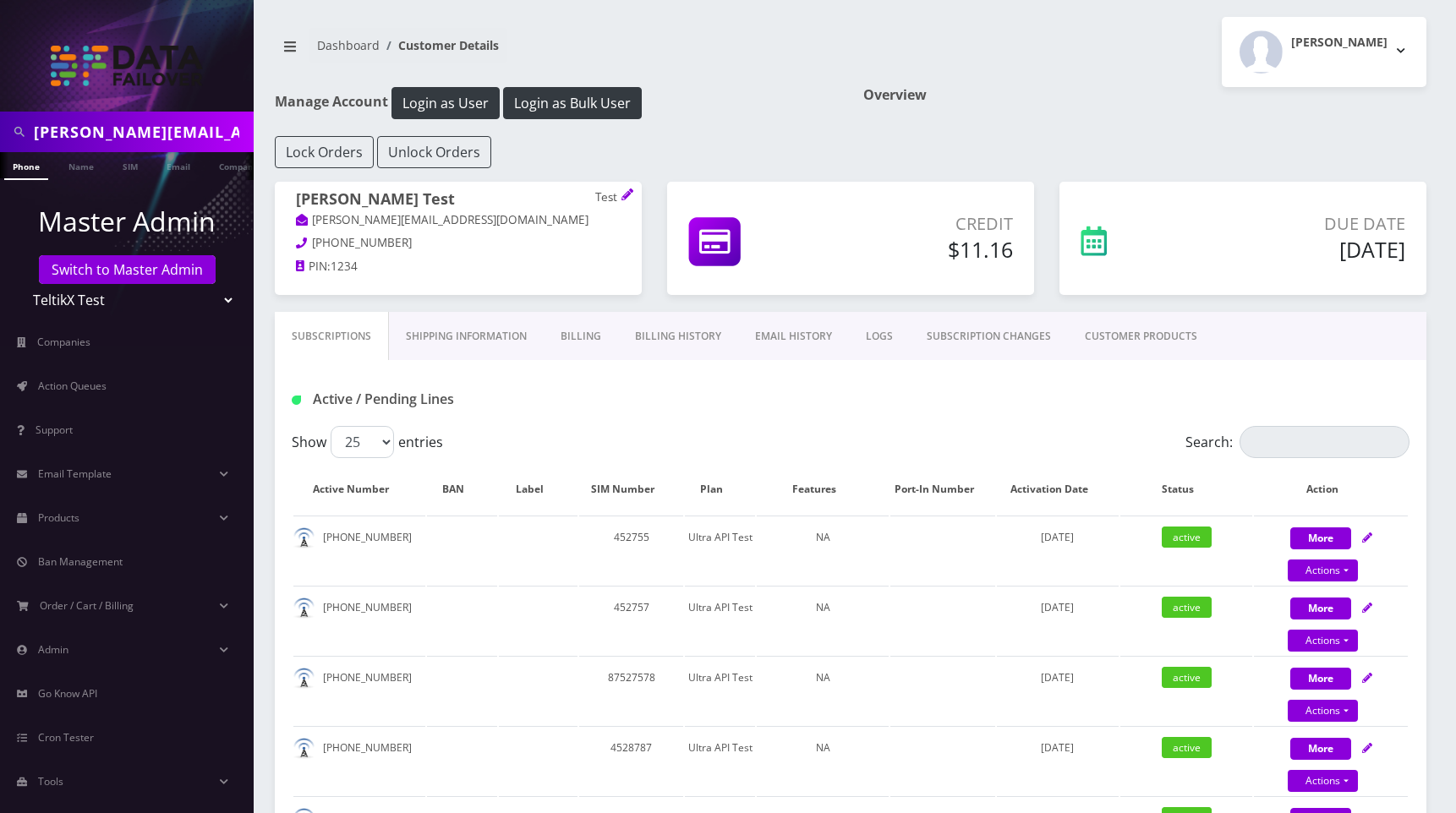
click at [1012, 61] on div "[PERSON_NAME] Logout" at bounding box center [1144, 52] width 588 height 70
click at [800, 334] on link "EMAIL HISTORY" at bounding box center [794, 336] width 111 height 49
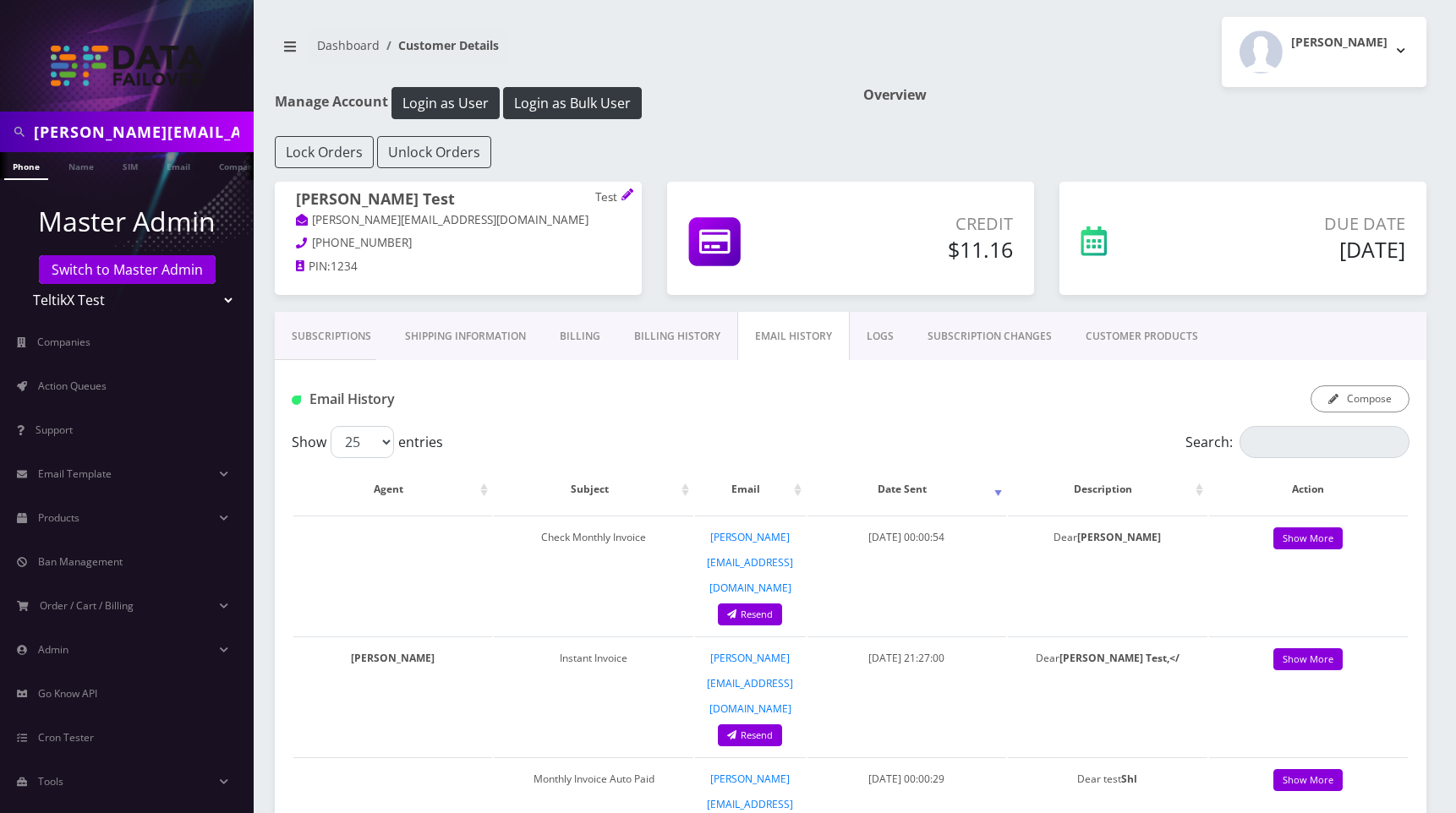
drag, startPoint x: 1055, startPoint y: 40, endPoint x: 1057, endPoint y: 31, distance: 9.2
click at [1055, 40] on div "Moshe Gorin Logout" at bounding box center [1144, 52] width 588 height 70
click at [942, 83] on div "Moshe Gorin Logout" at bounding box center [1144, 52] width 588 height 70
click at [724, 71] on nav "Dashboard Customer Details" at bounding box center [556, 52] width 563 height 49
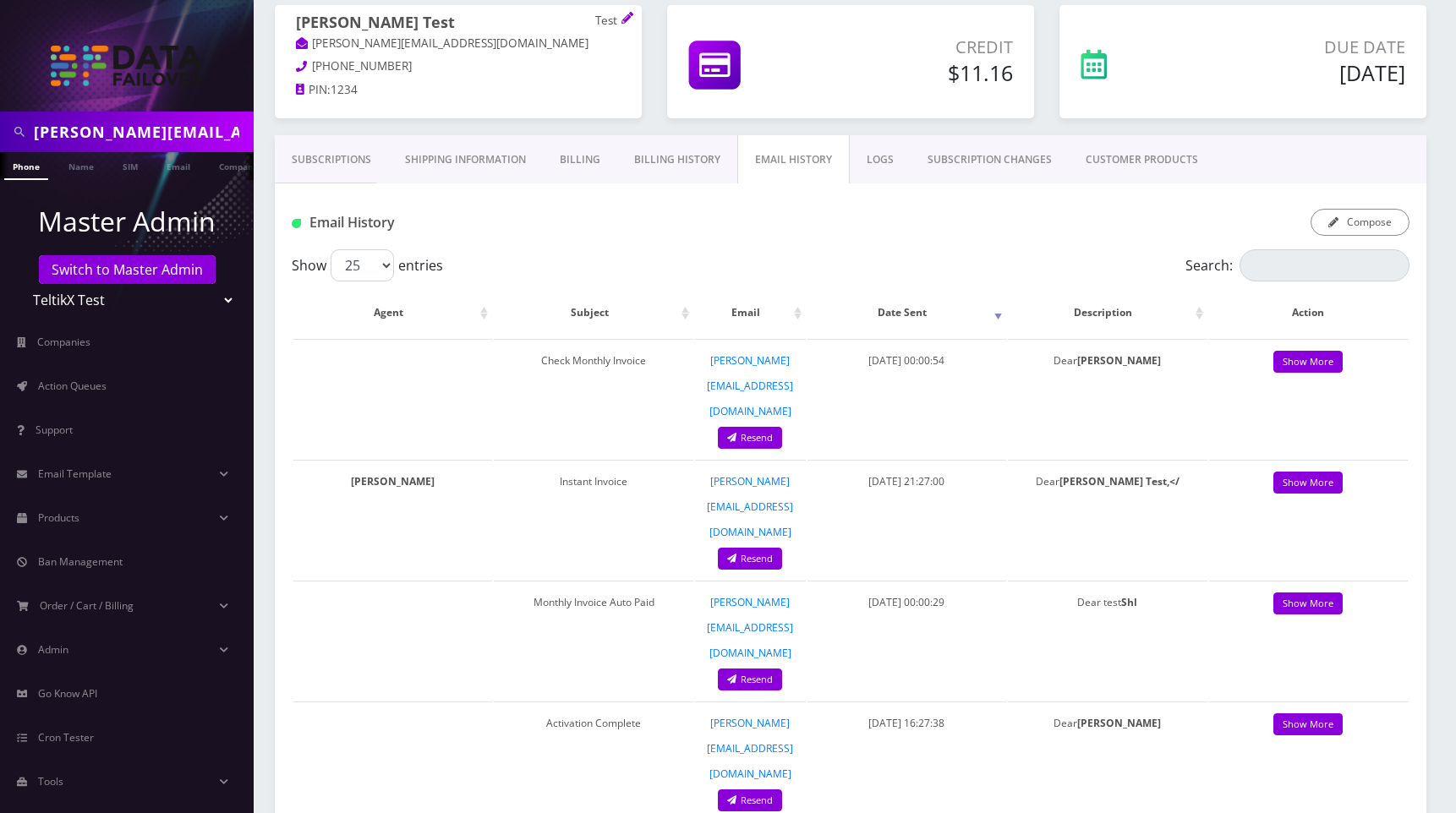
scroll to position [207, 0]
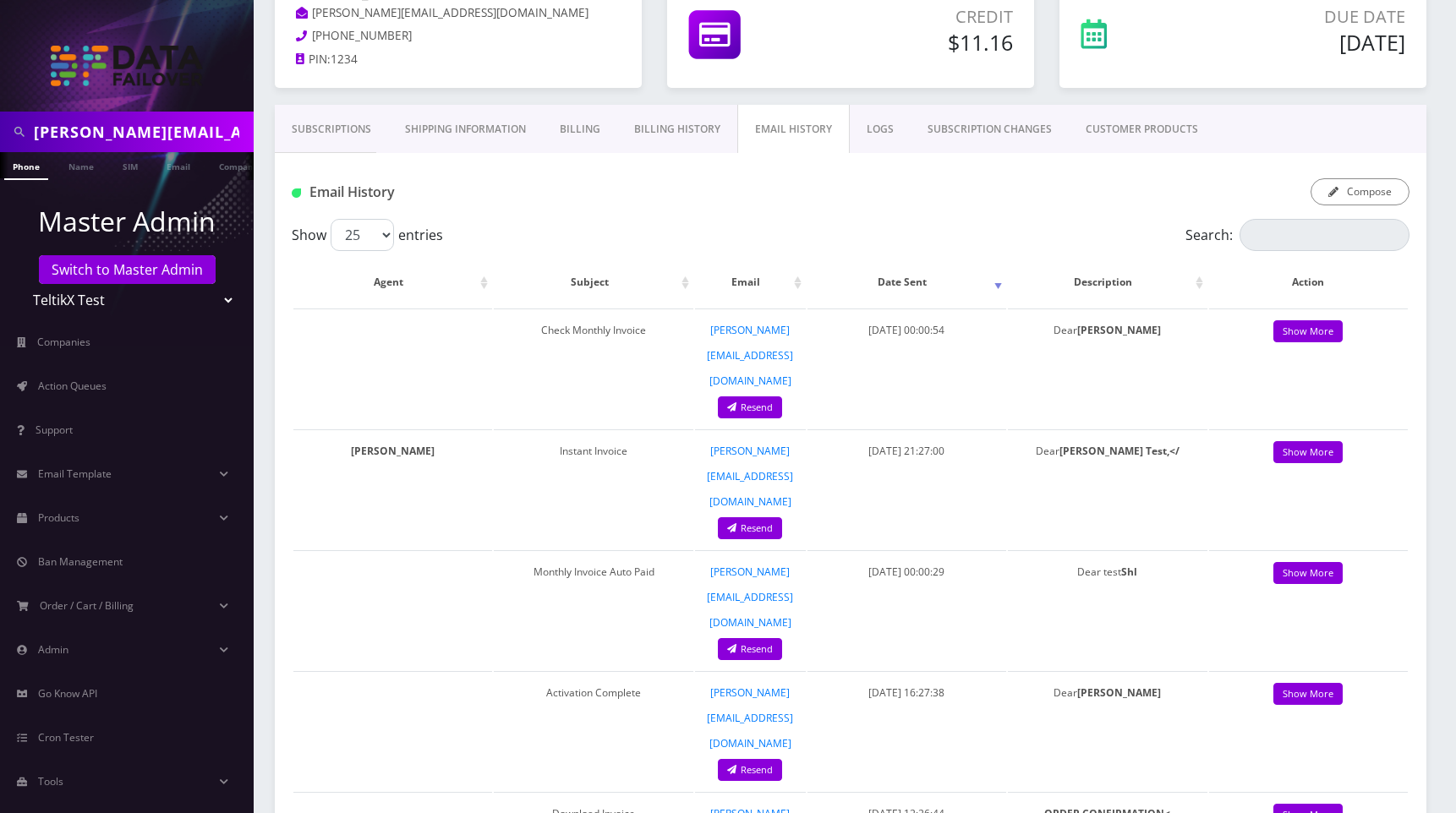
click at [874, 190] on div "Compose" at bounding box center [1040, 192] width 762 height 28
click at [1015, 192] on div "Compose" at bounding box center [1040, 192] width 762 height 28
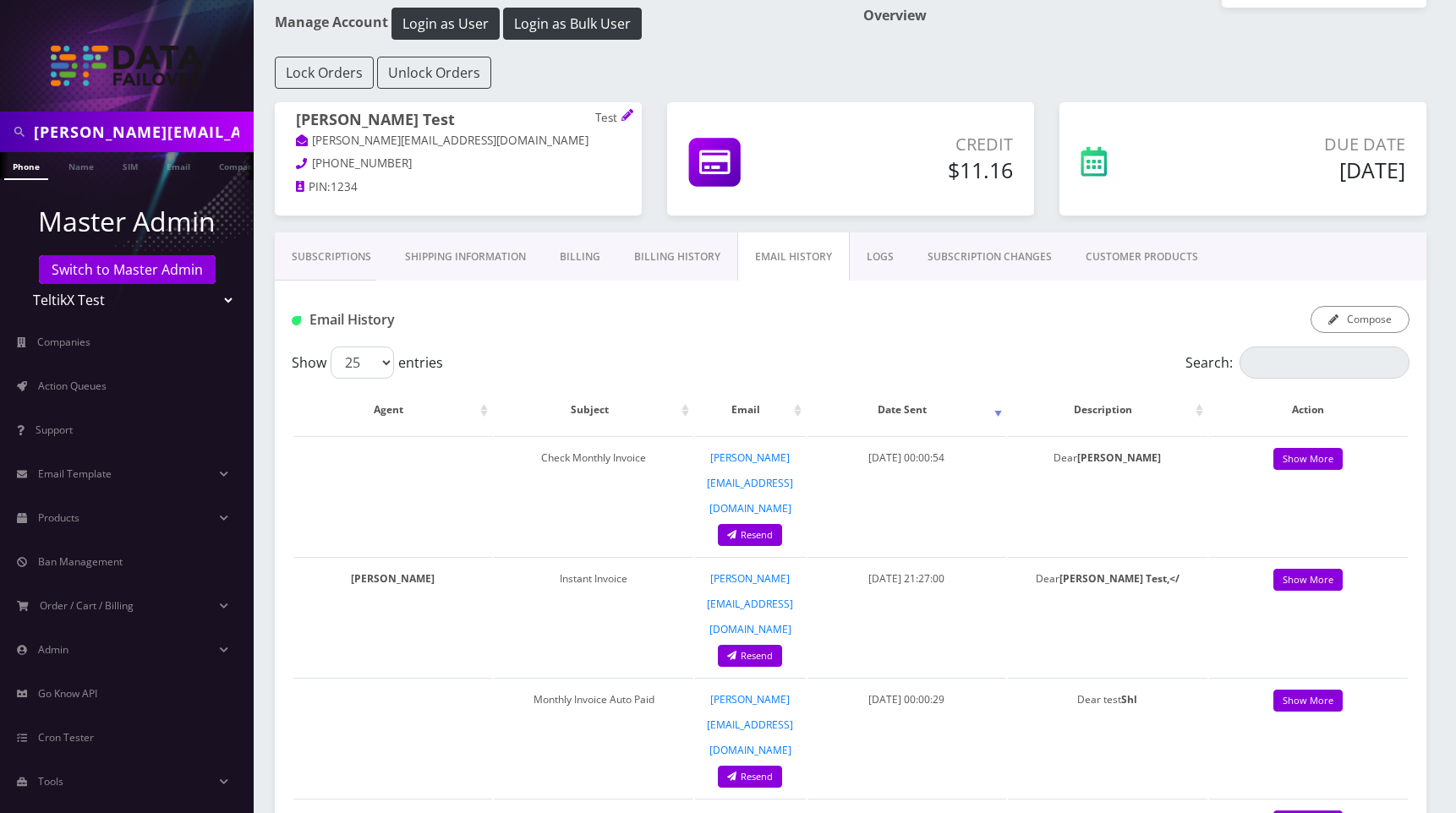
scroll to position [0, 0]
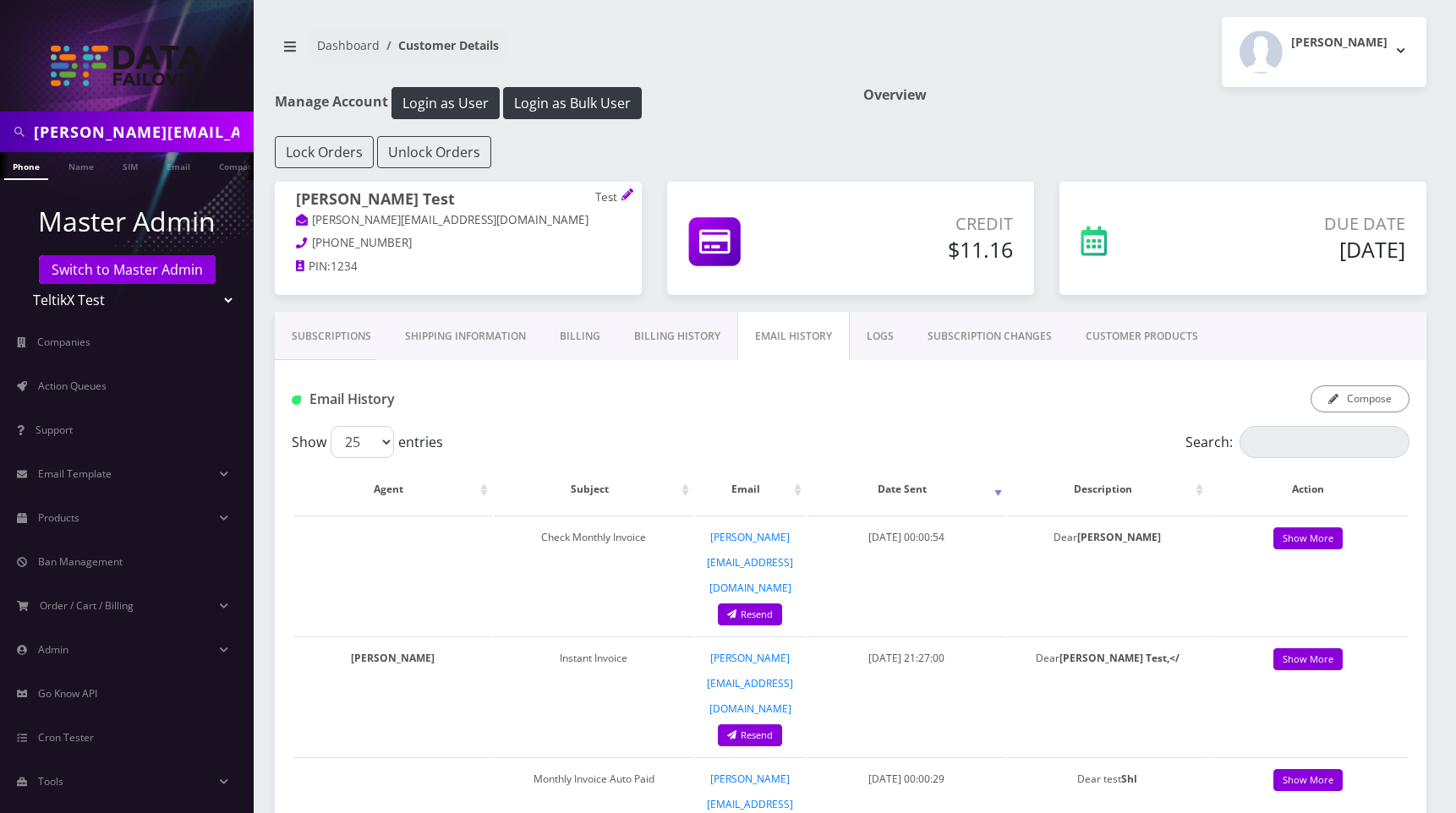
click at [293, 328] on link "Subscriptions" at bounding box center [331, 336] width 113 height 49
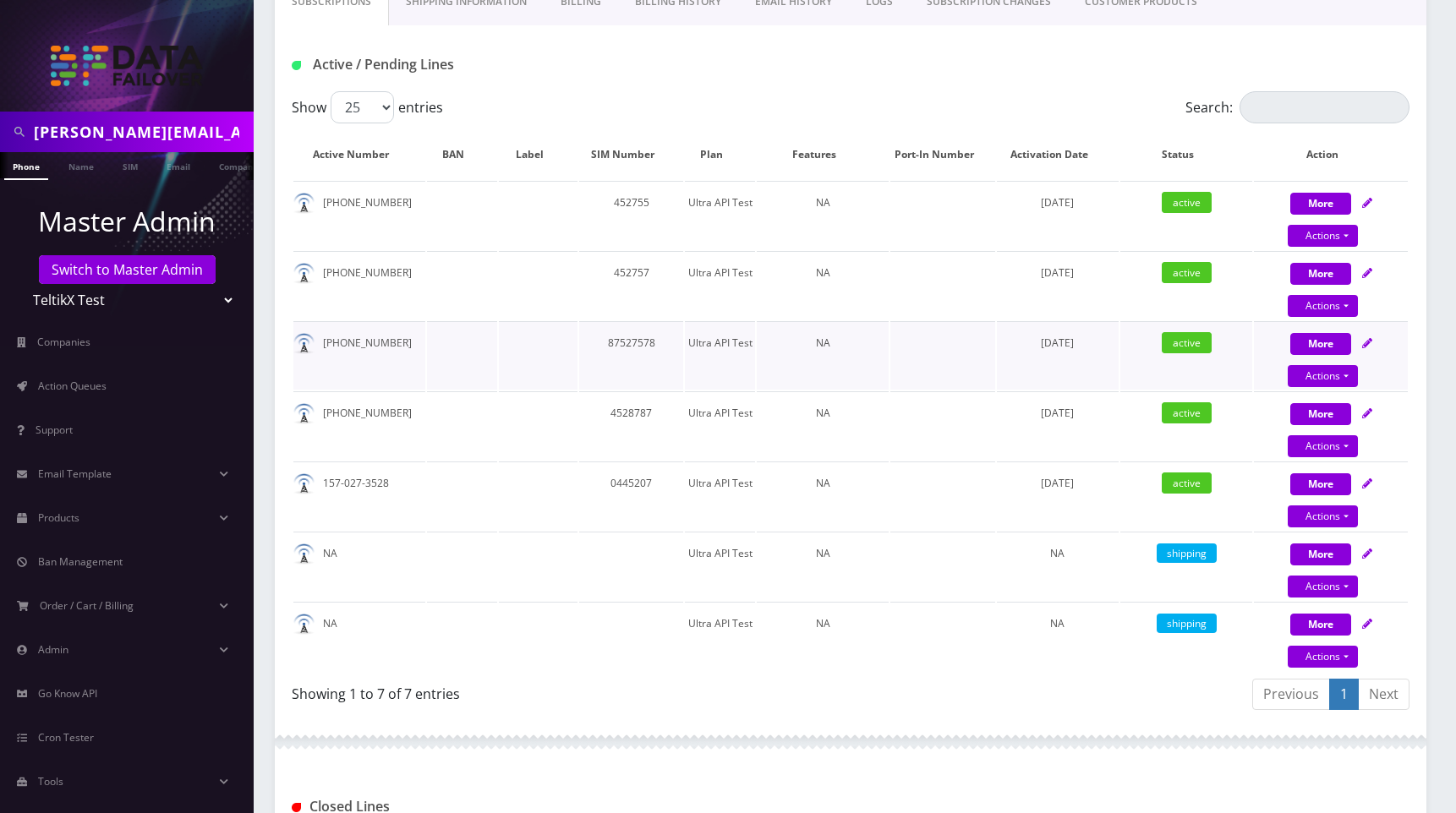
scroll to position [407, 0]
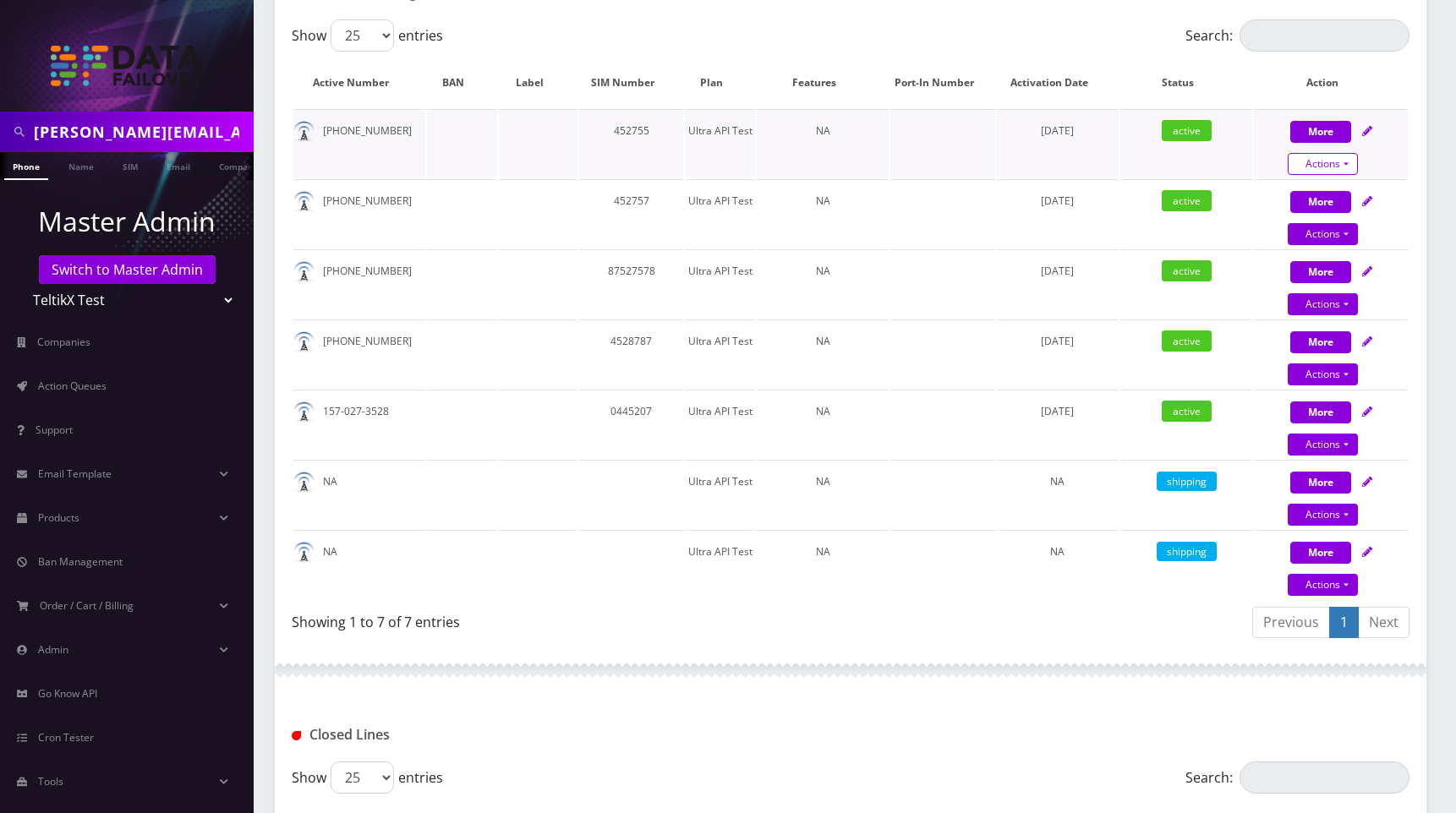
click at [1326, 156] on link "Actions" at bounding box center [1322, 164] width 70 height 22
select select "Ultra"
select select "133"
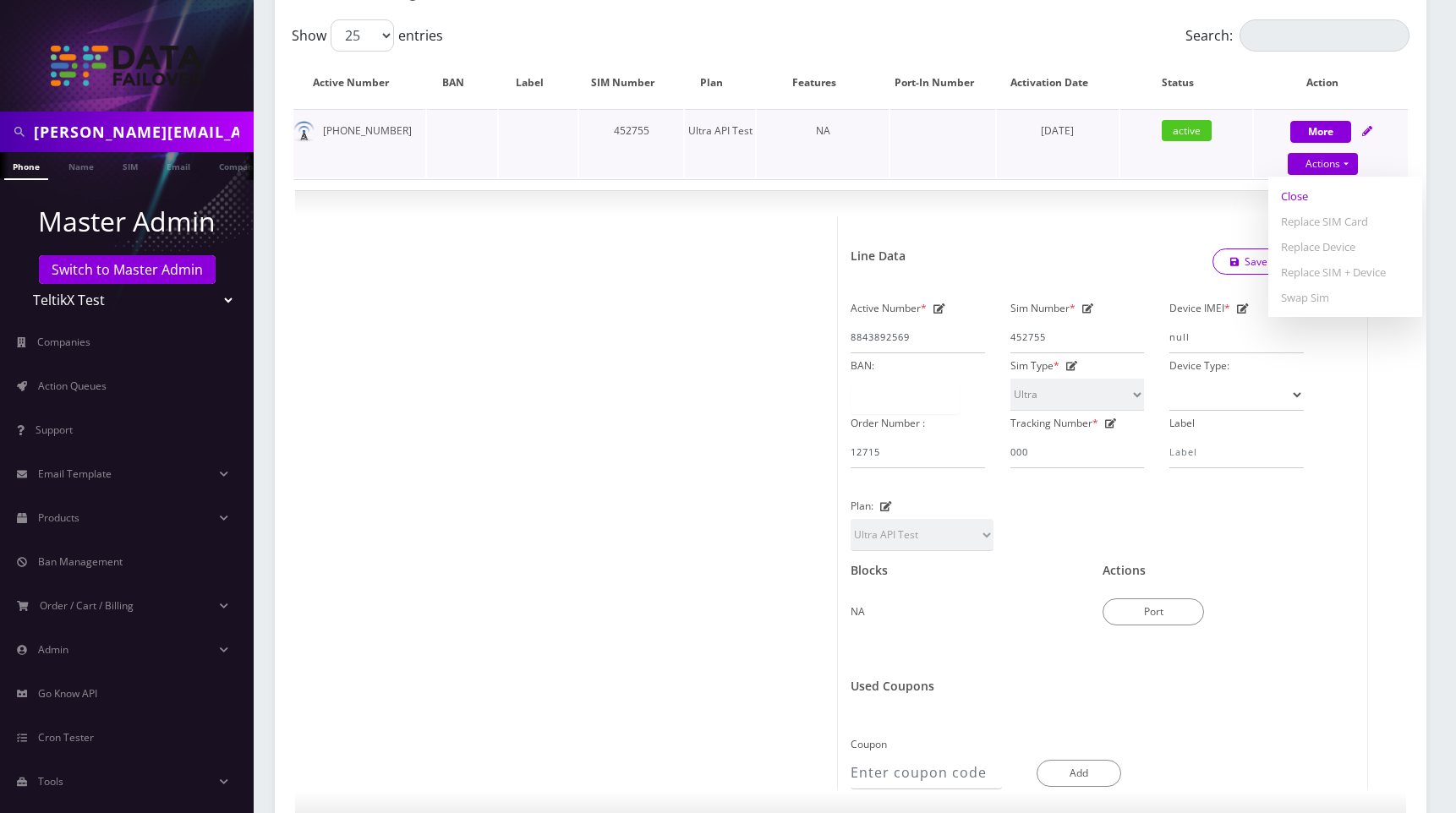
click at [1306, 194] on link "Close" at bounding box center [1344, 196] width 154 height 26
type input "10/12/2025"
select select "Ultra"
select select "133"
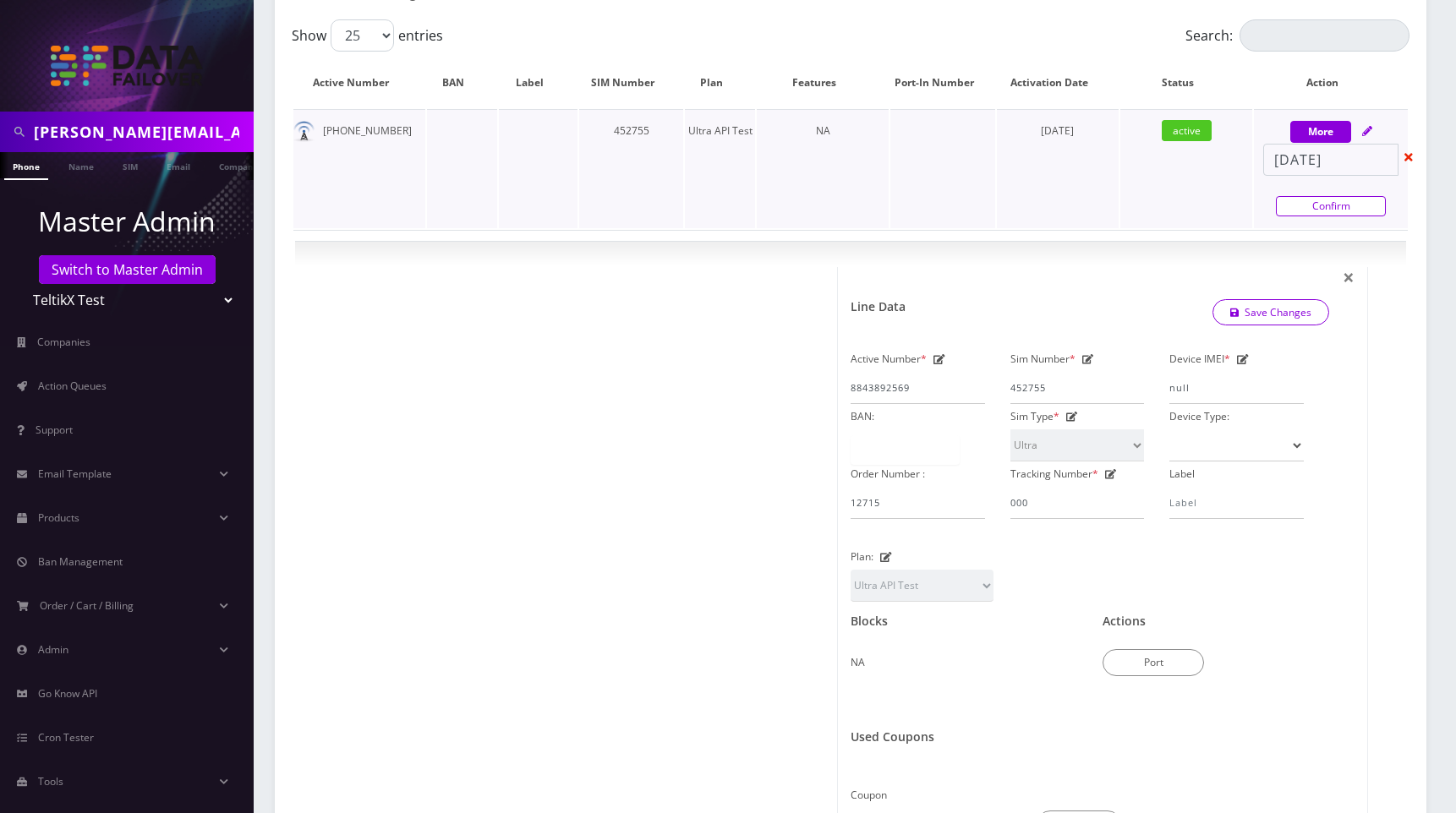
click at [1322, 207] on link "Confirm" at bounding box center [1330, 206] width 110 height 20
select select "Ultra"
select select "133"
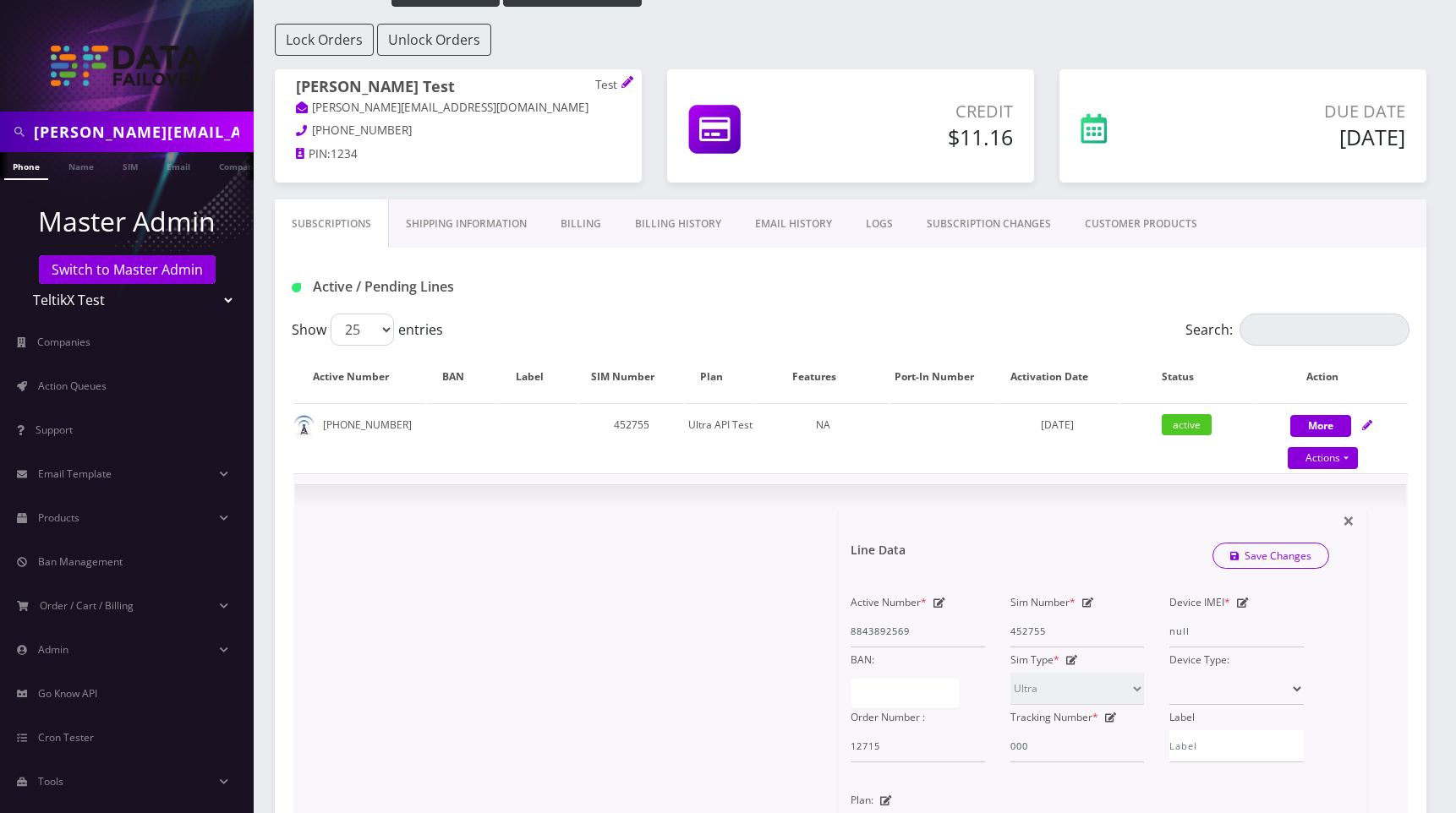
scroll to position [0, 0]
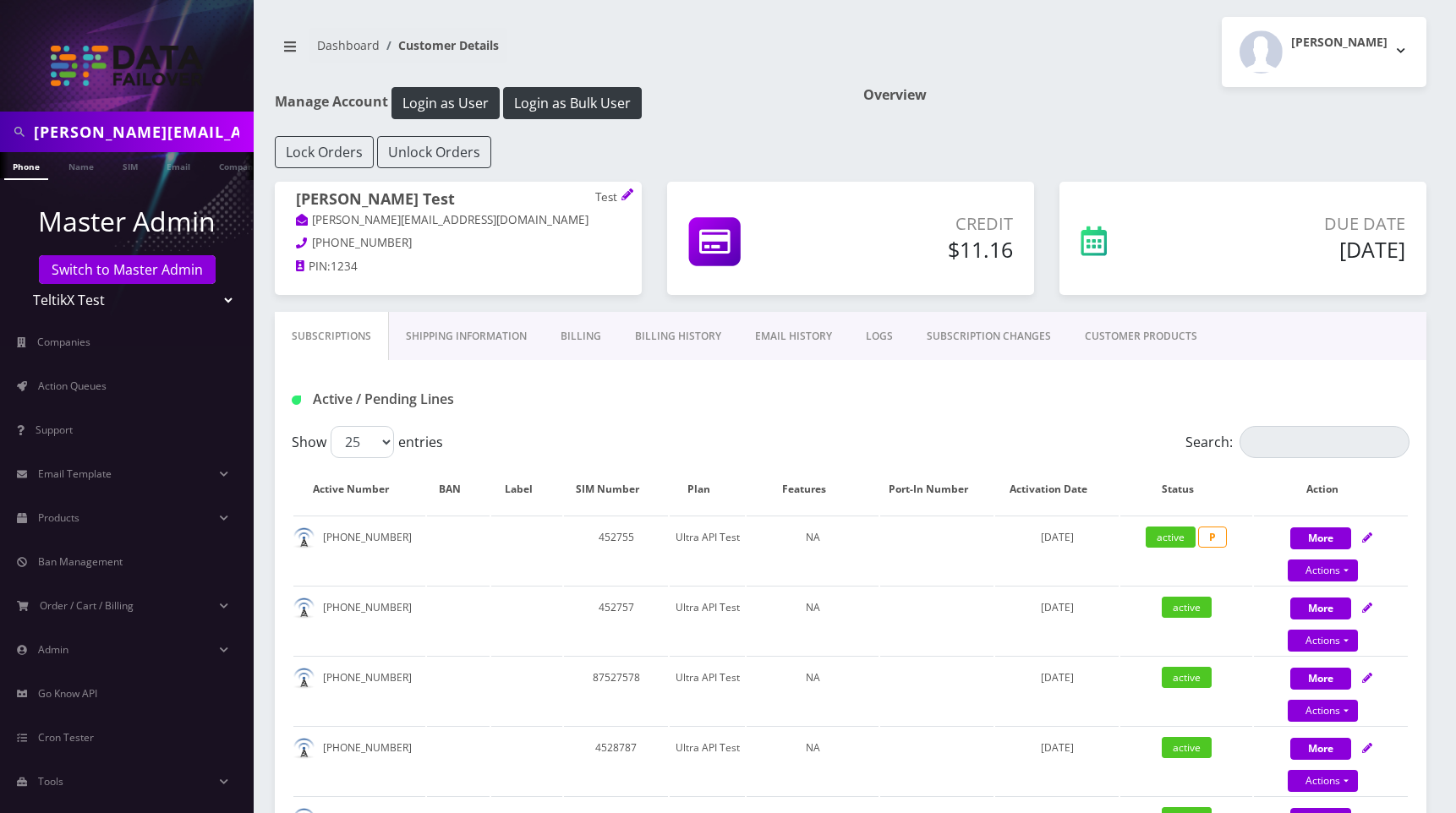
click at [798, 333] on link "EMAIL HISTORY" at bounding box center [794, 336] width 111 height 49
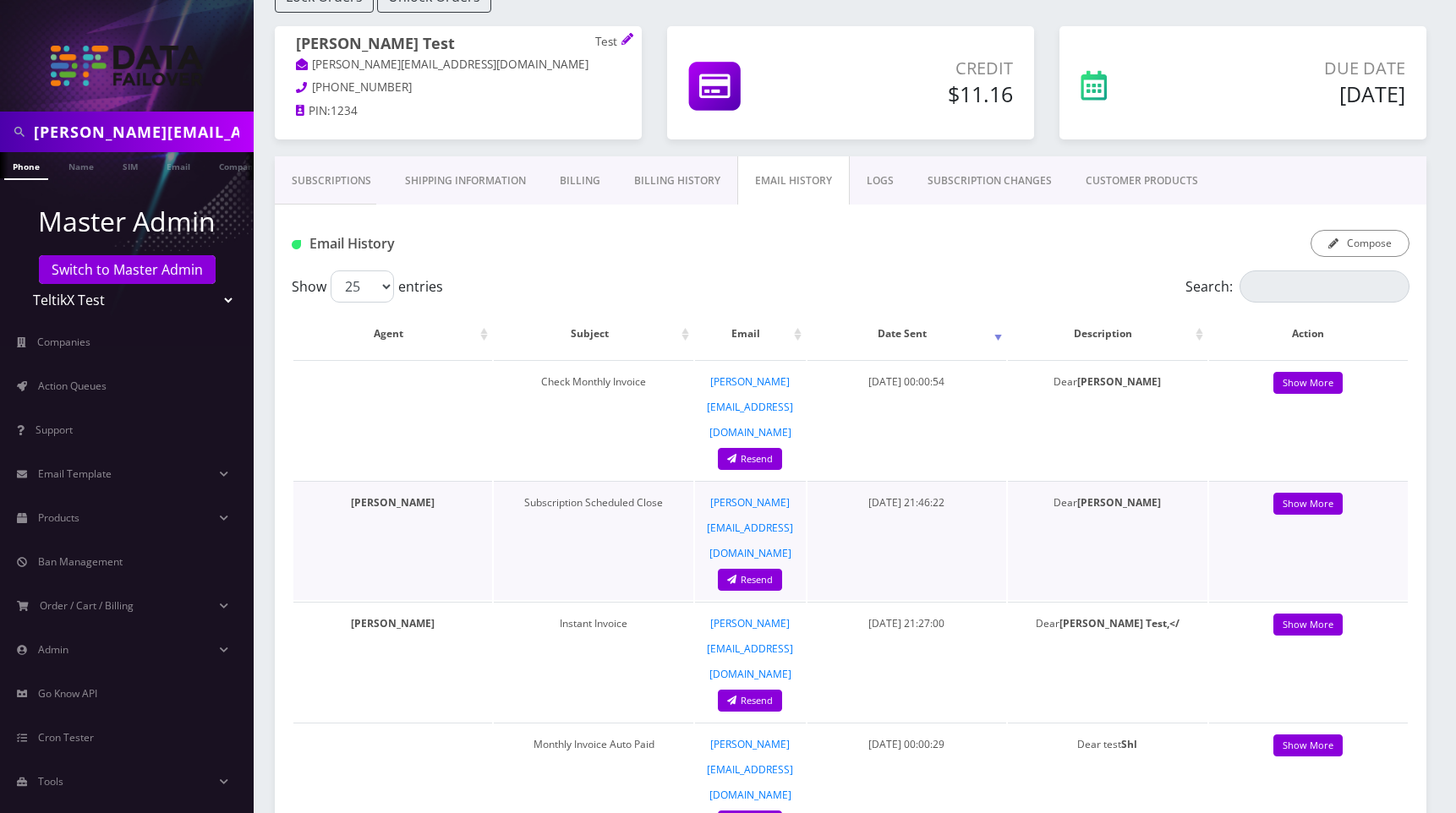
scroll to position [155, 0]
click at [1311, 494] on link "Show More" at bounding box center [1307, 505] width 69 height 23
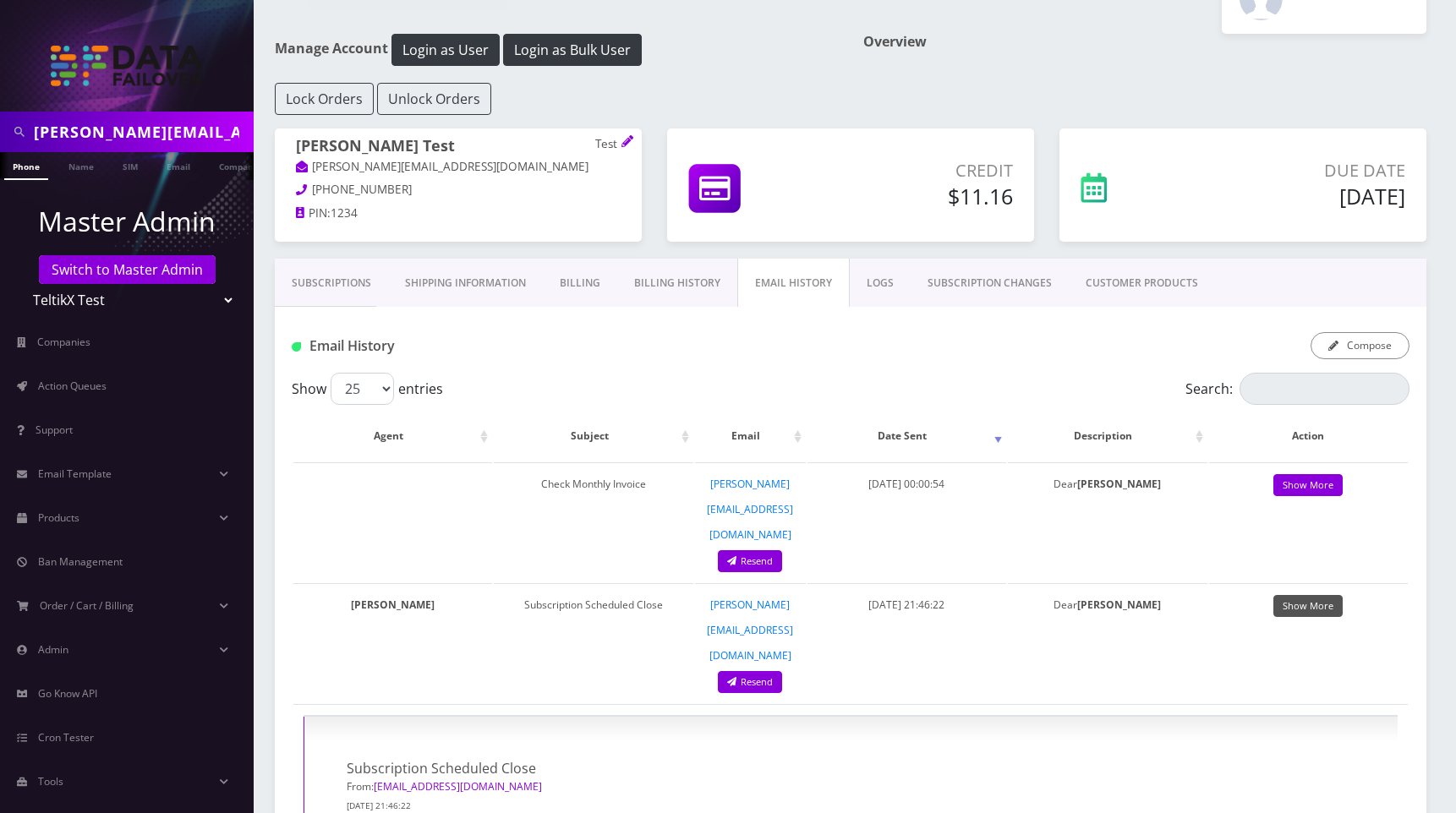
scroll to position [0, 0]
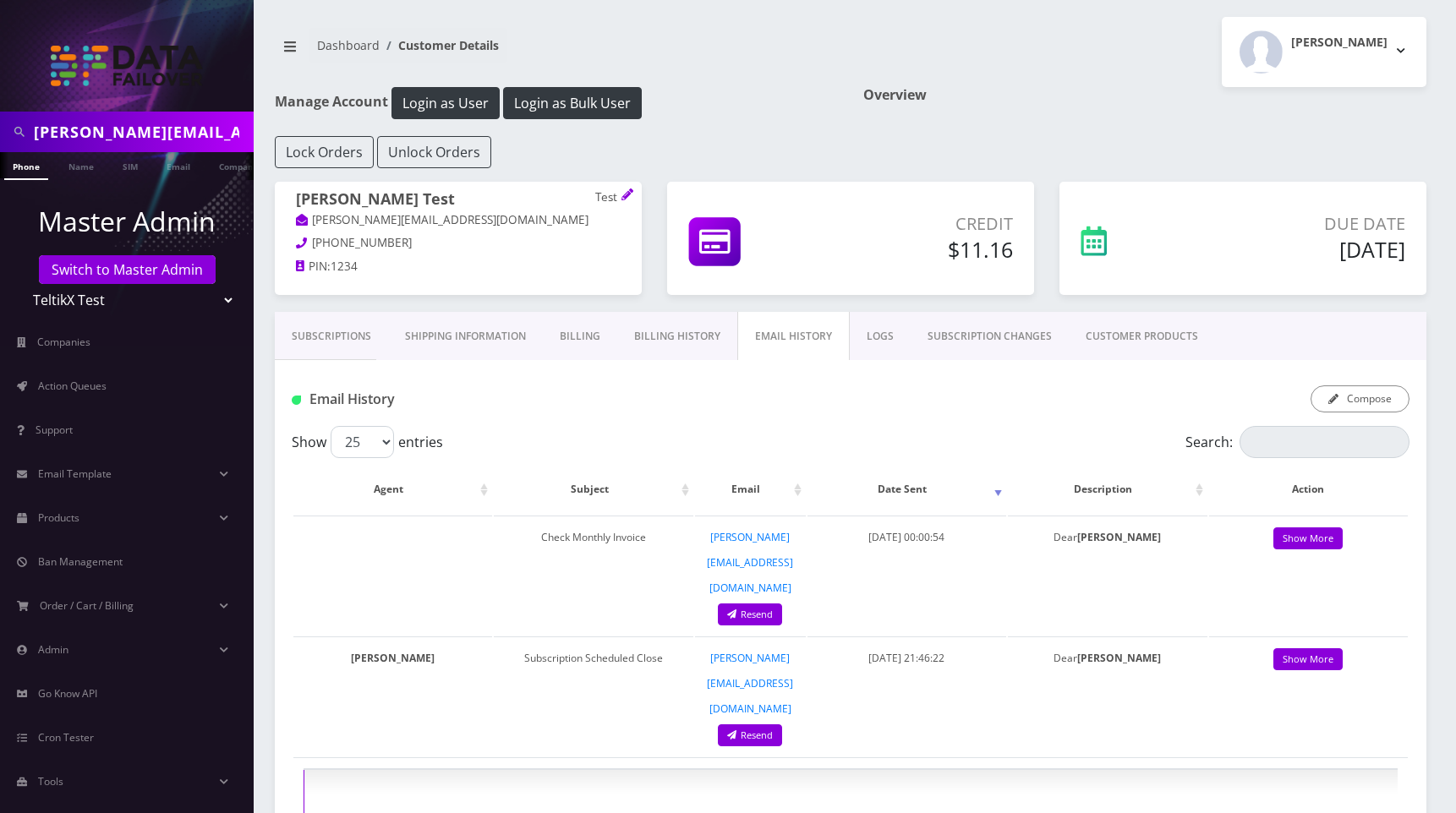
click at [352, 334] on link "Subscriptions" at bounding box center [331, 336] width 113 height 49
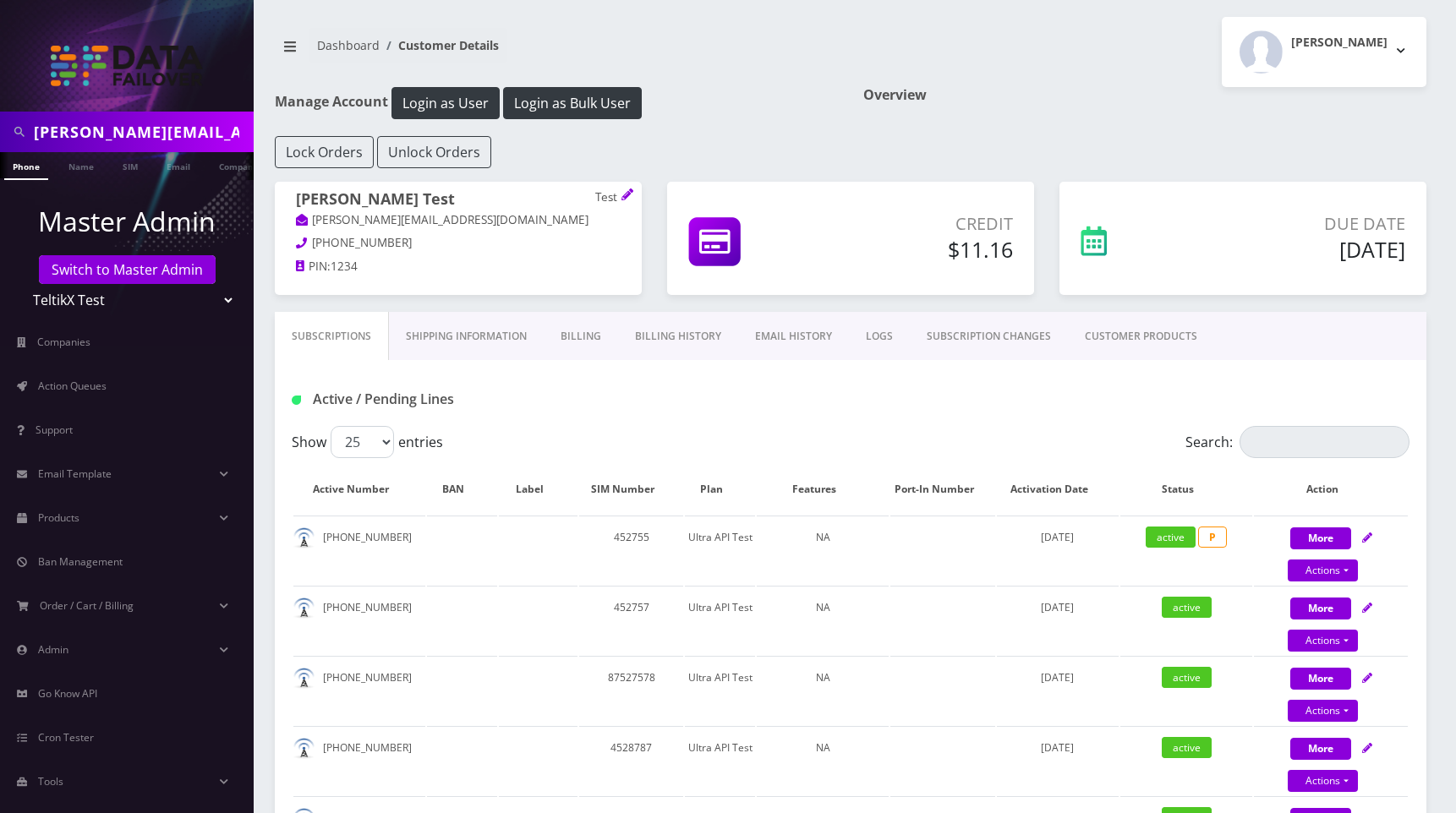
drag, startPoint x: 1079, startPoint y: 33, endPoint x: 1089, endPoint y: 66, distance: 34.5
click at [1079, 33] on div "[PERSON_NAME] Logout" at bounding box center [1144, 52] width 588 height 70
click at [1094, 65] on div "[PERSON_NAME] Logout" at bounding box center [1144, 52] width 588 height 70
drag, startPoint x: 1057, startPoint y: 42, endPoint x: 1172, endPoint y: 0, distance: 122.4
click at [1057, 42] on div "[PERSON_NAME] Logout" at bounding box center [1144, 52] width 588 height 70
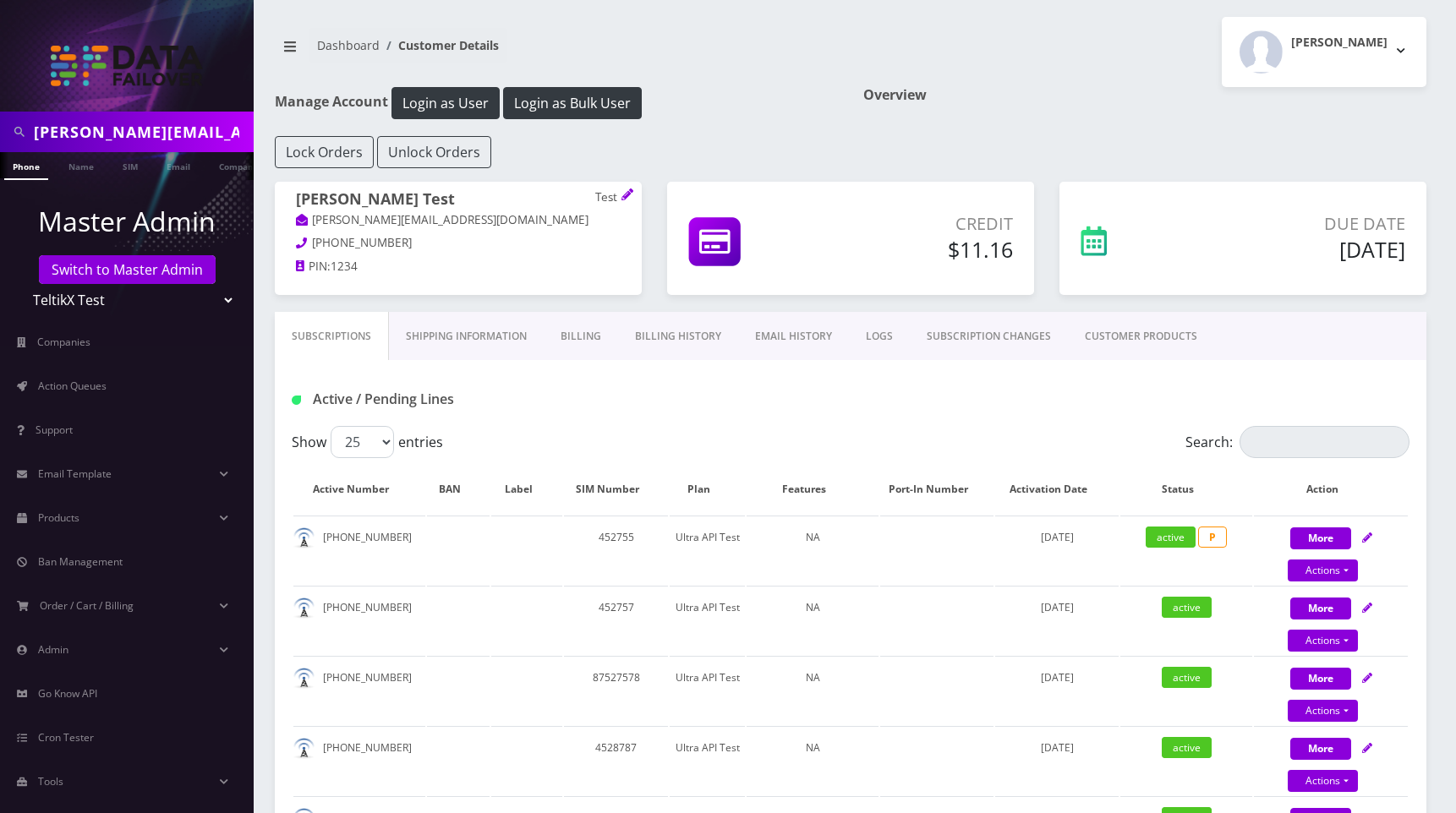
click at [788, 342] on link "EMAIL HISTORY" at bounding box center [794, 336] width 111 height 49
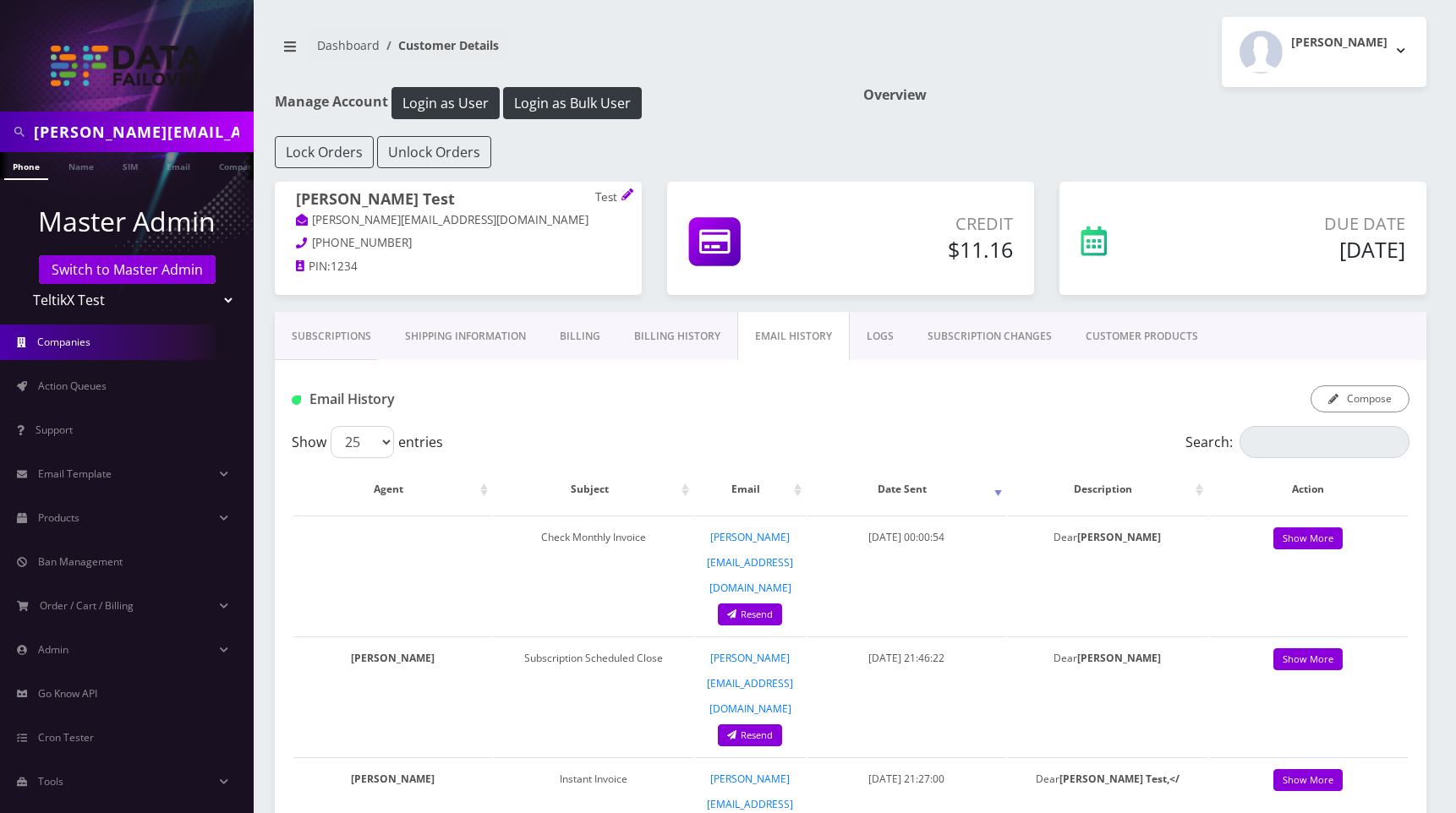
click at [66, 341] on span "Companies" at bounding box center [64, 341] width 54 height 14
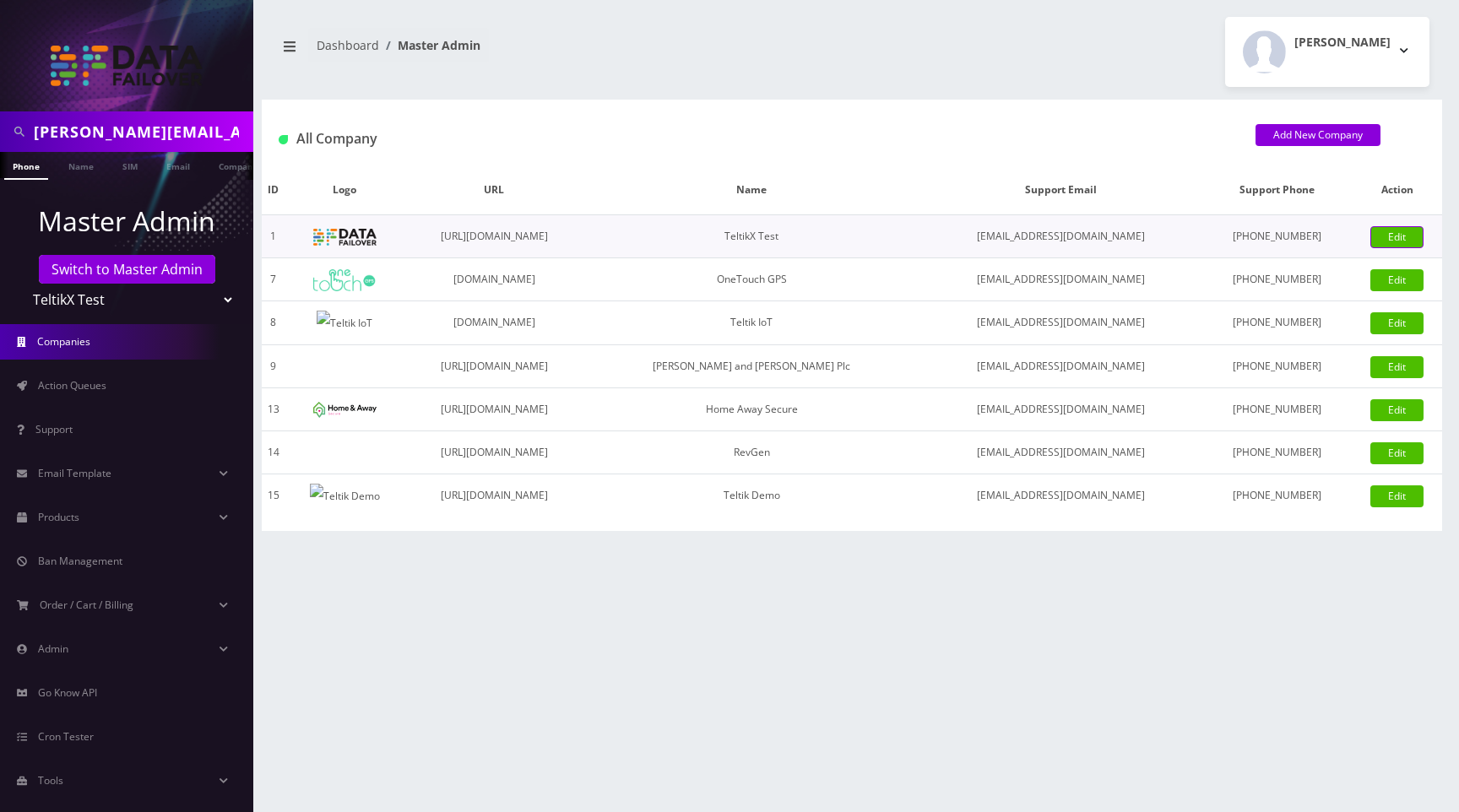
click at [1402, 231] on link "Edit" at bounding box center [1397, 237] width 54 height 22
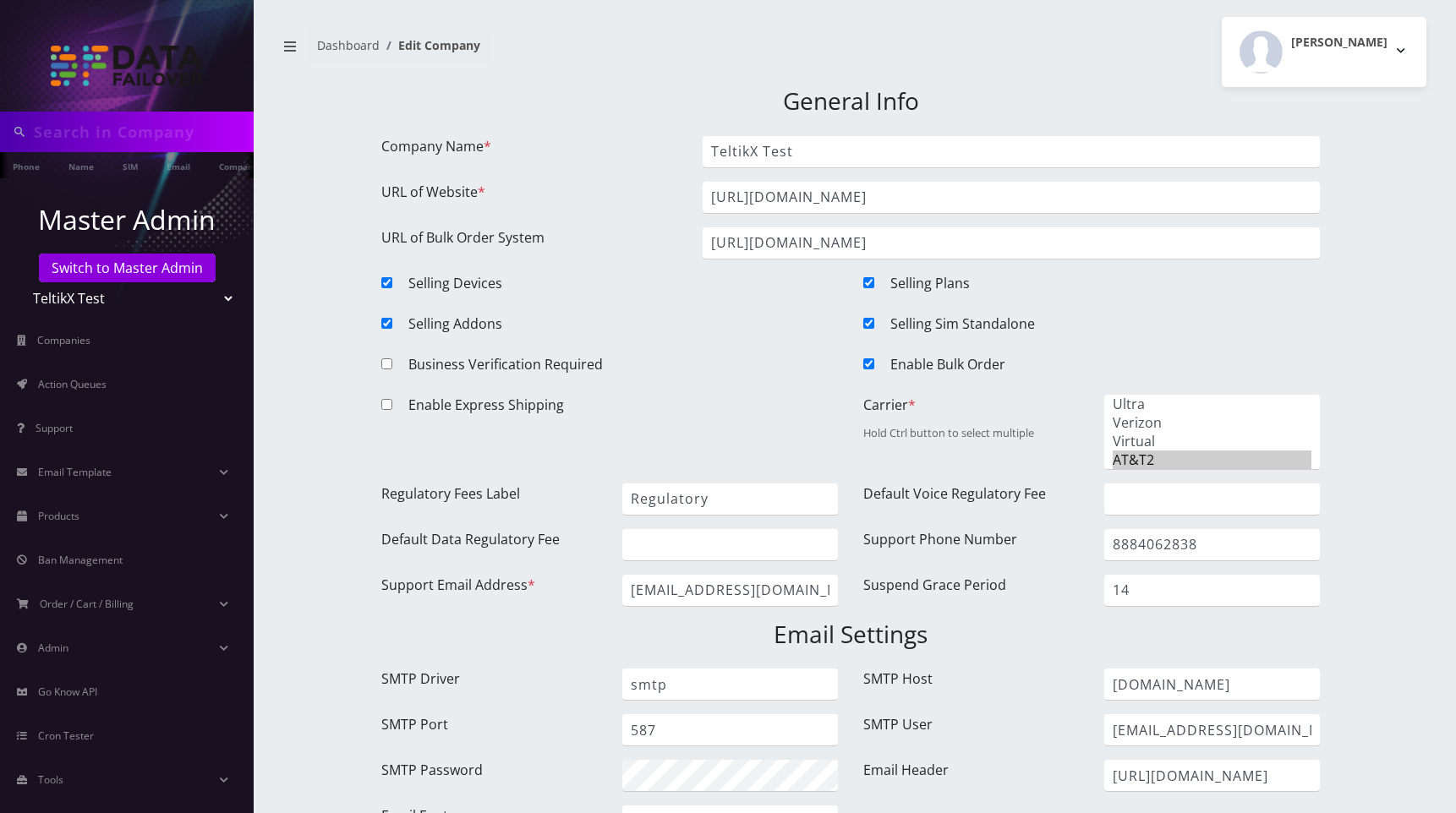
type input "[PERSON_NAME][EMAIL_ADDRESS][DOMAIN_NAME]"
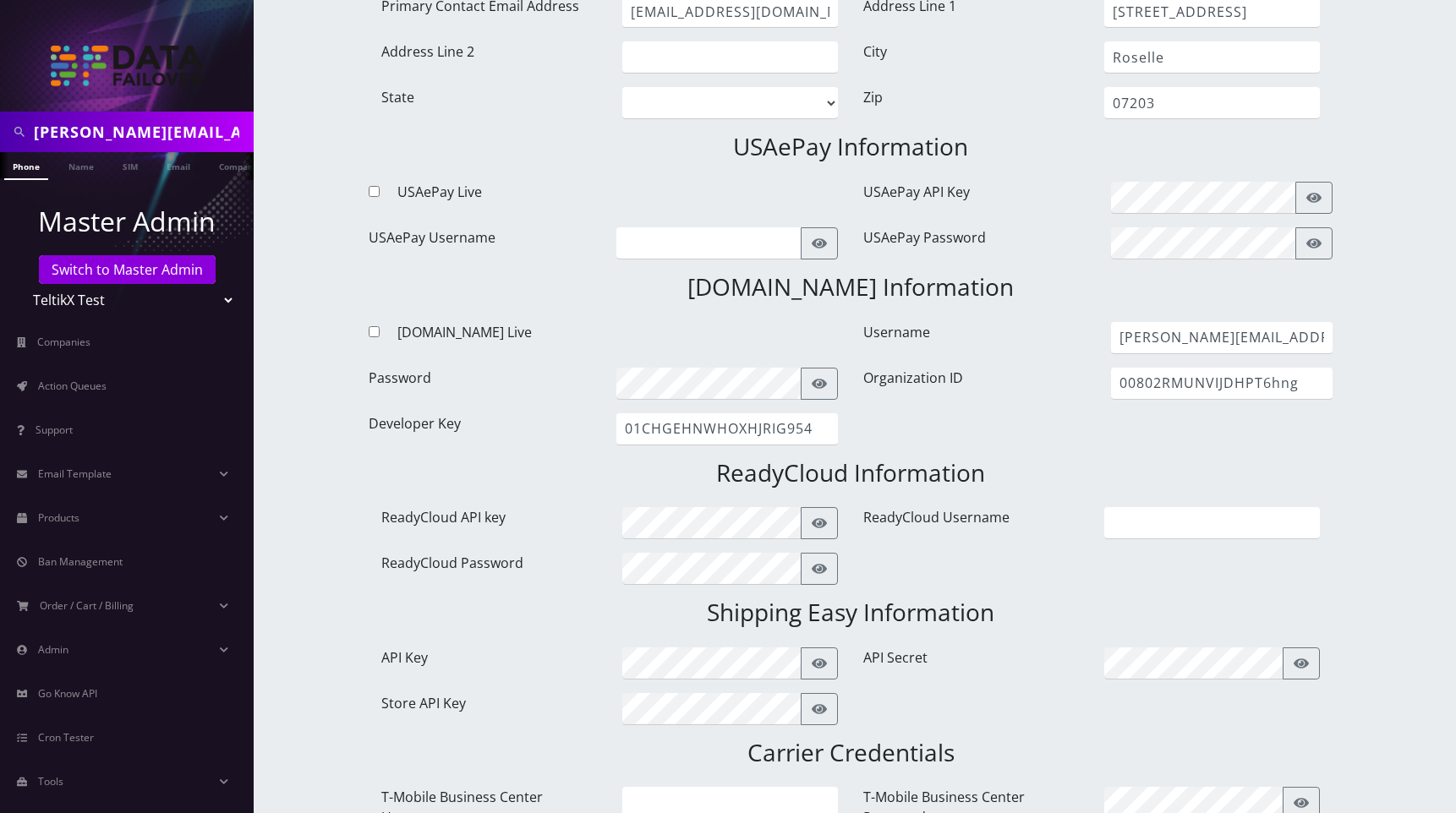
scroll to position [1032, 0]
click at [176, 165] on link "Email" at bounding box center [179, 166] width 41 height 28
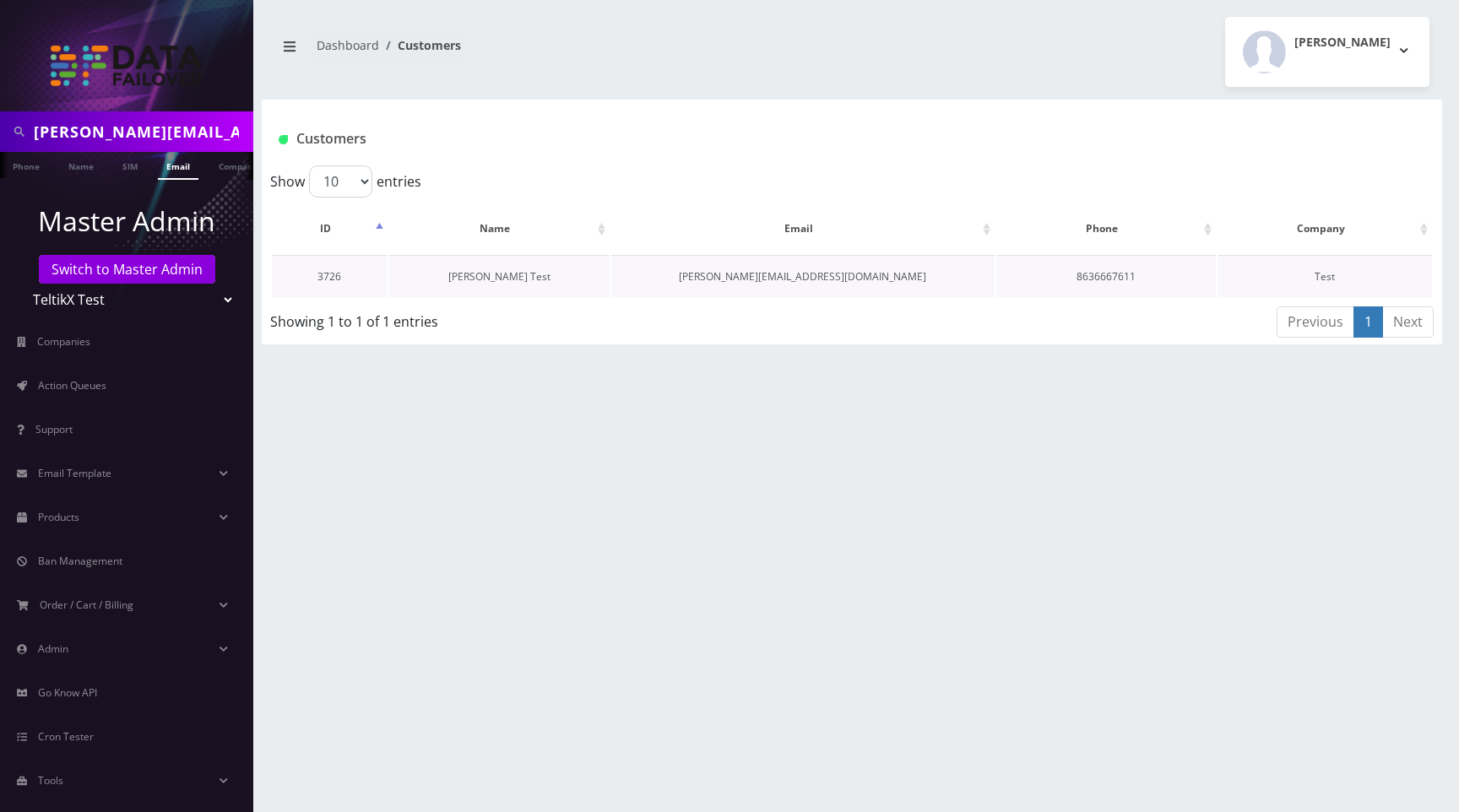
click at [518, 278] on link "[PERSON_NAME] Test" at bounding box center [499, 276] width 102 height 14
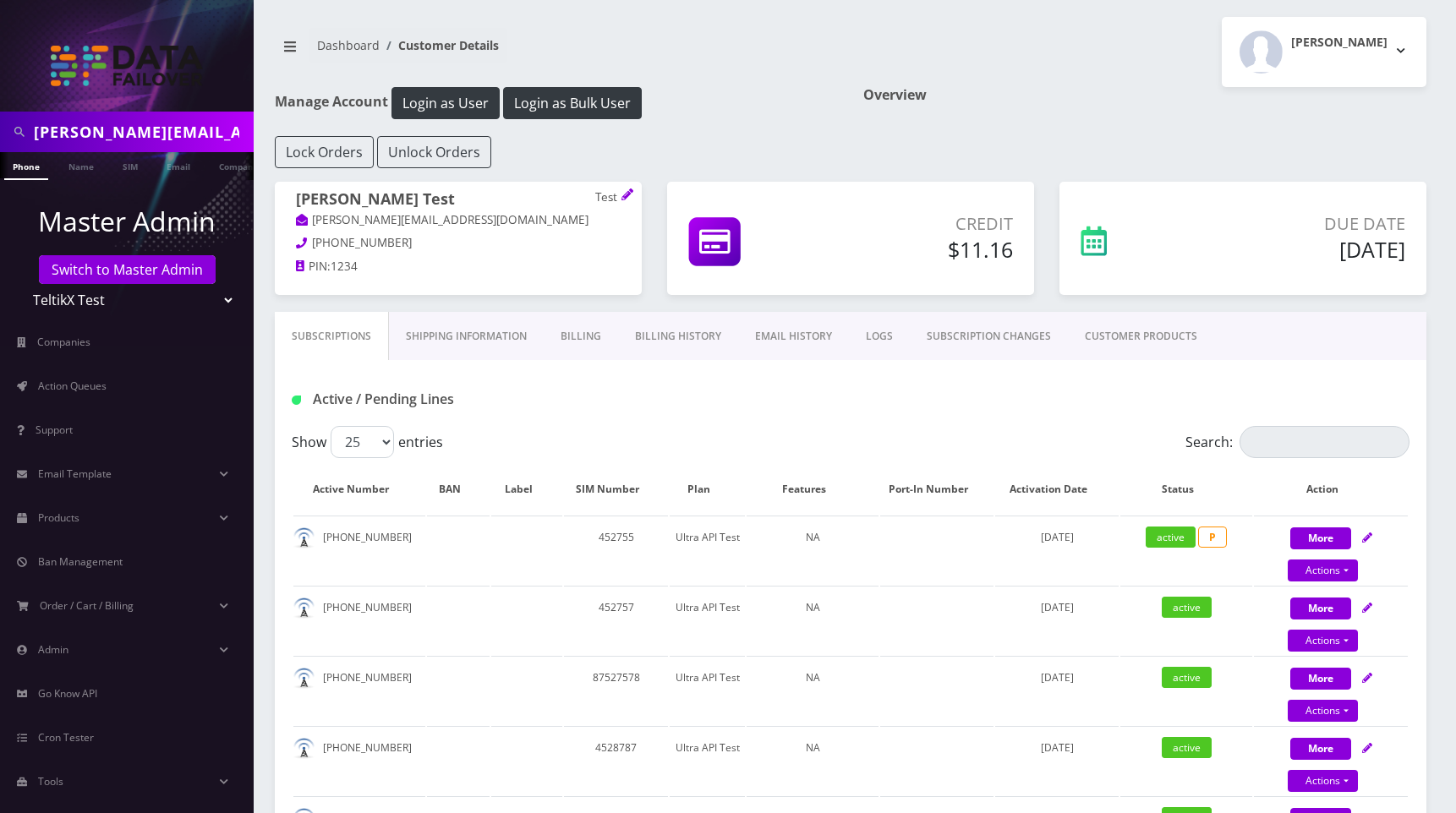
click at [788, 331] on link "EMAIL HISTORY" at bounding box center [794, 336] width 111 height 49
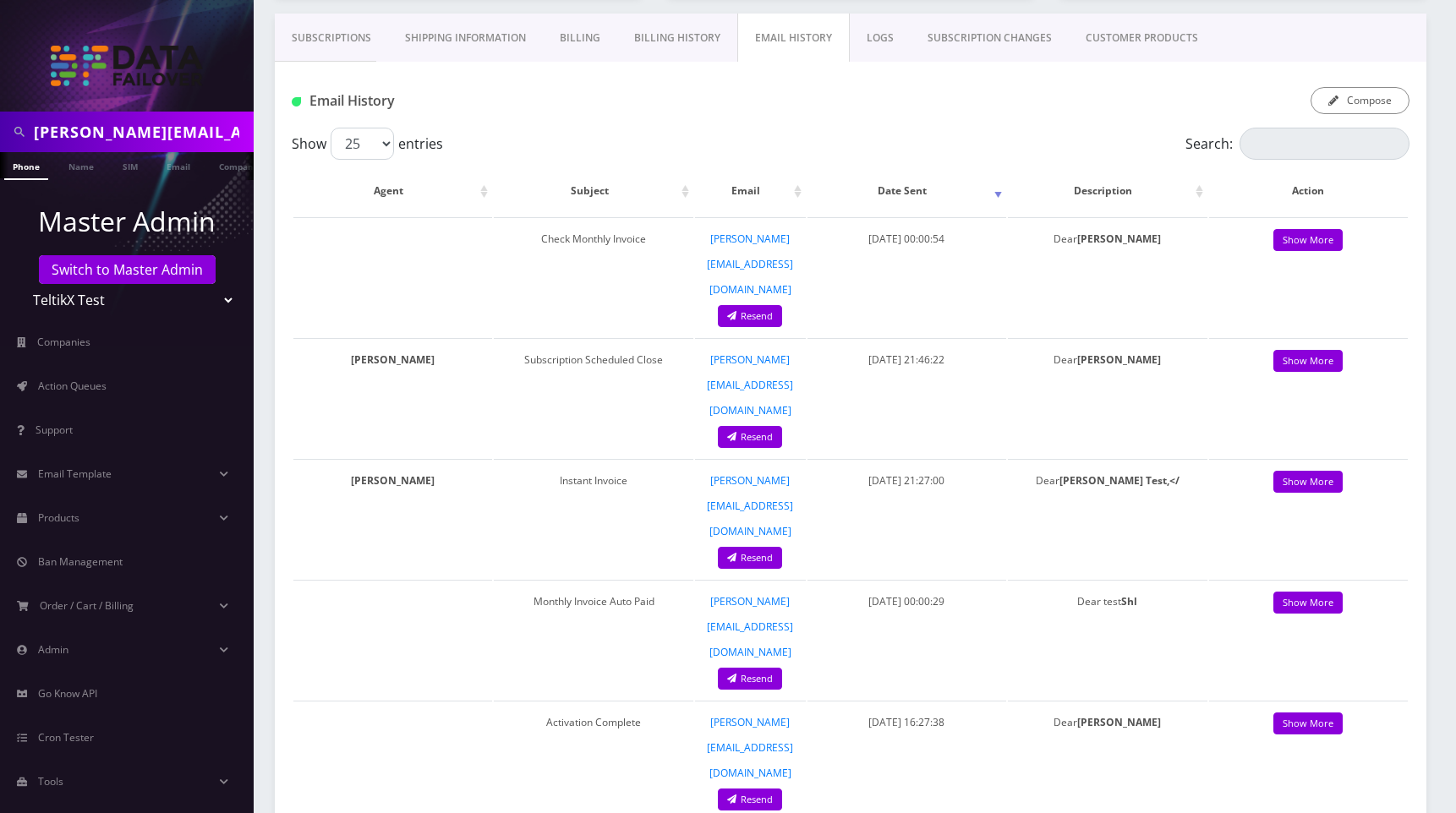
scroll to position [301, 0]
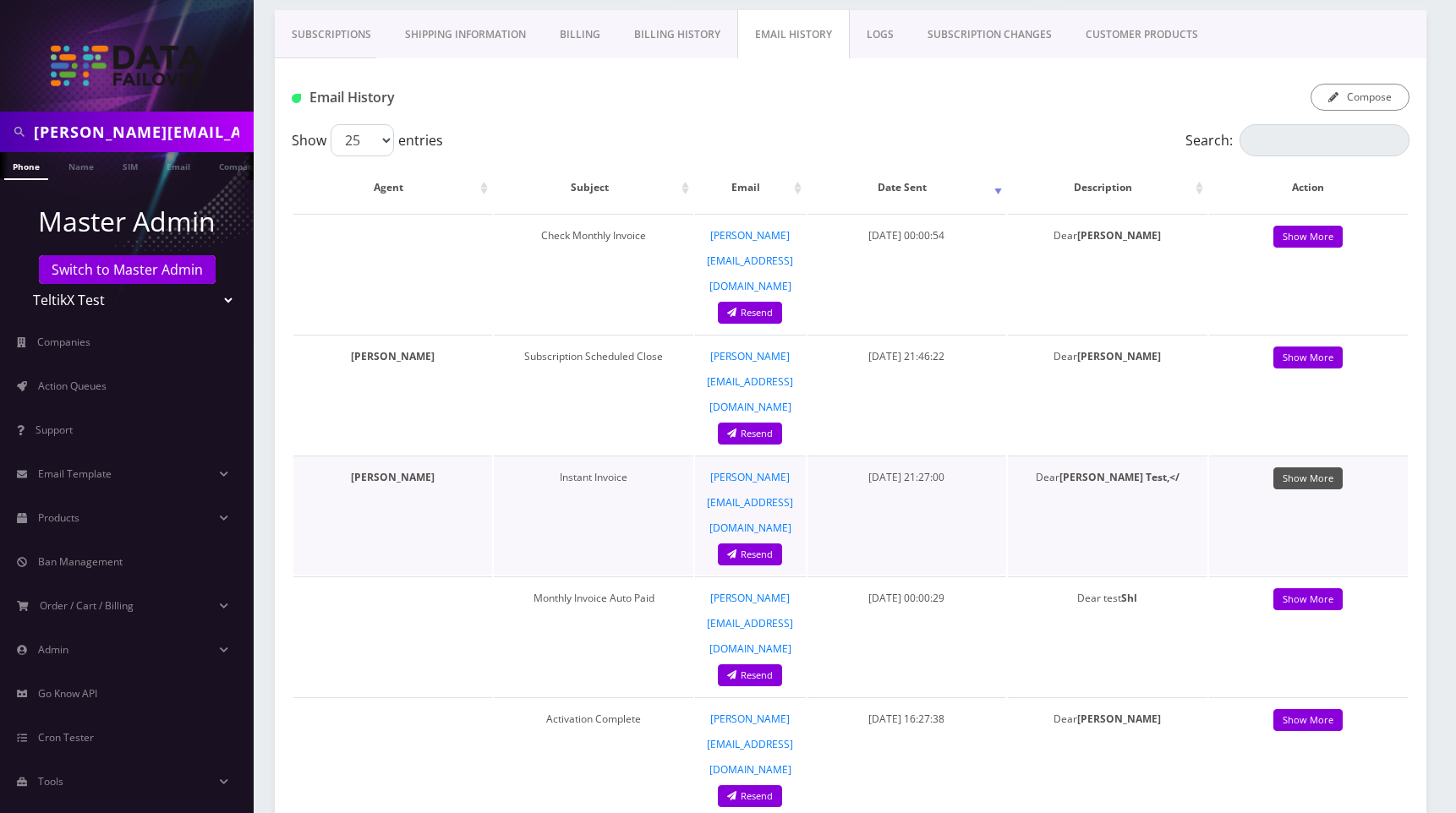
click at [1303, 467] on link "Show More" at bounding box center [1307, 478] width 69 height 23
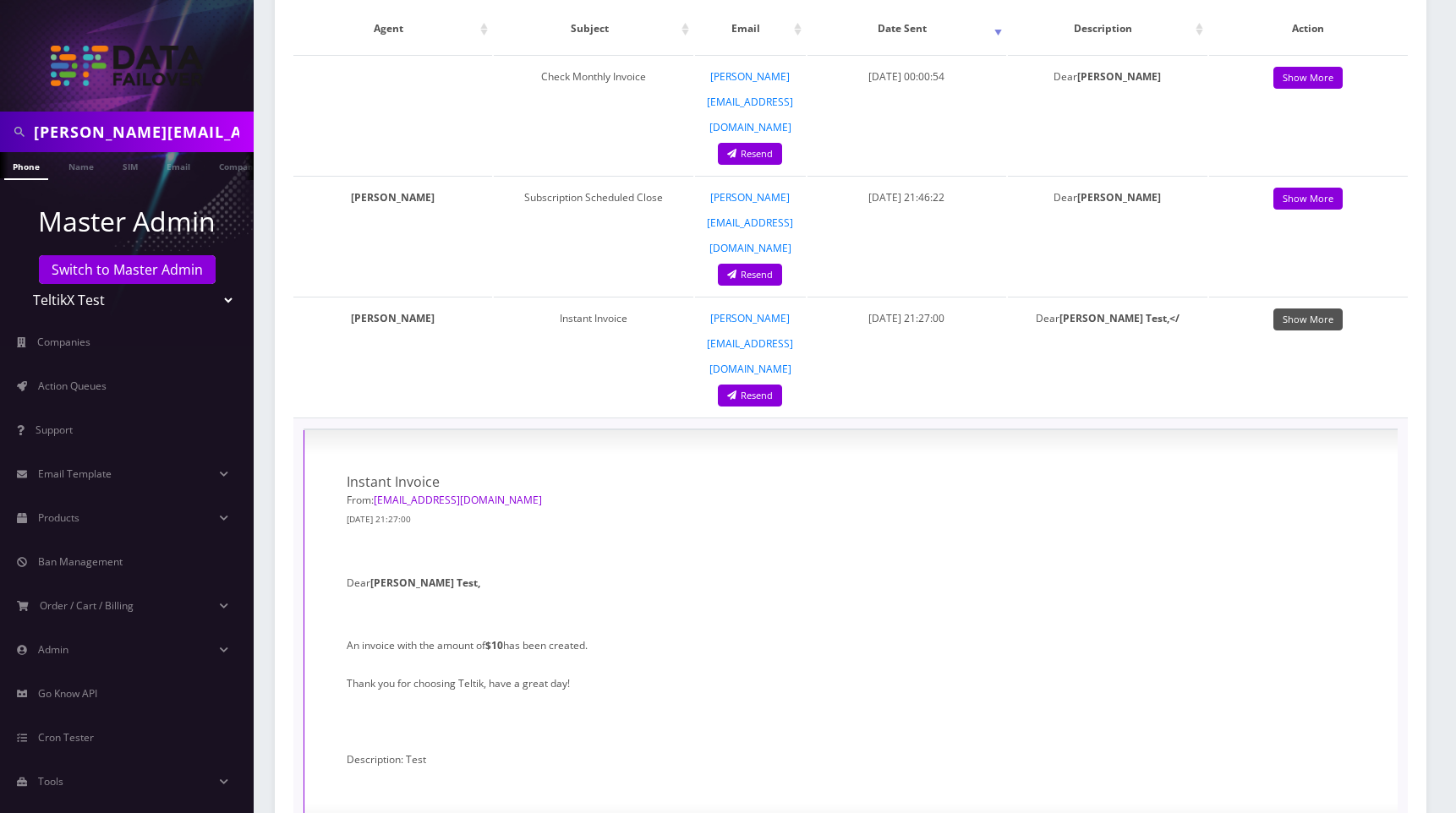
scroll to position [0, 0]
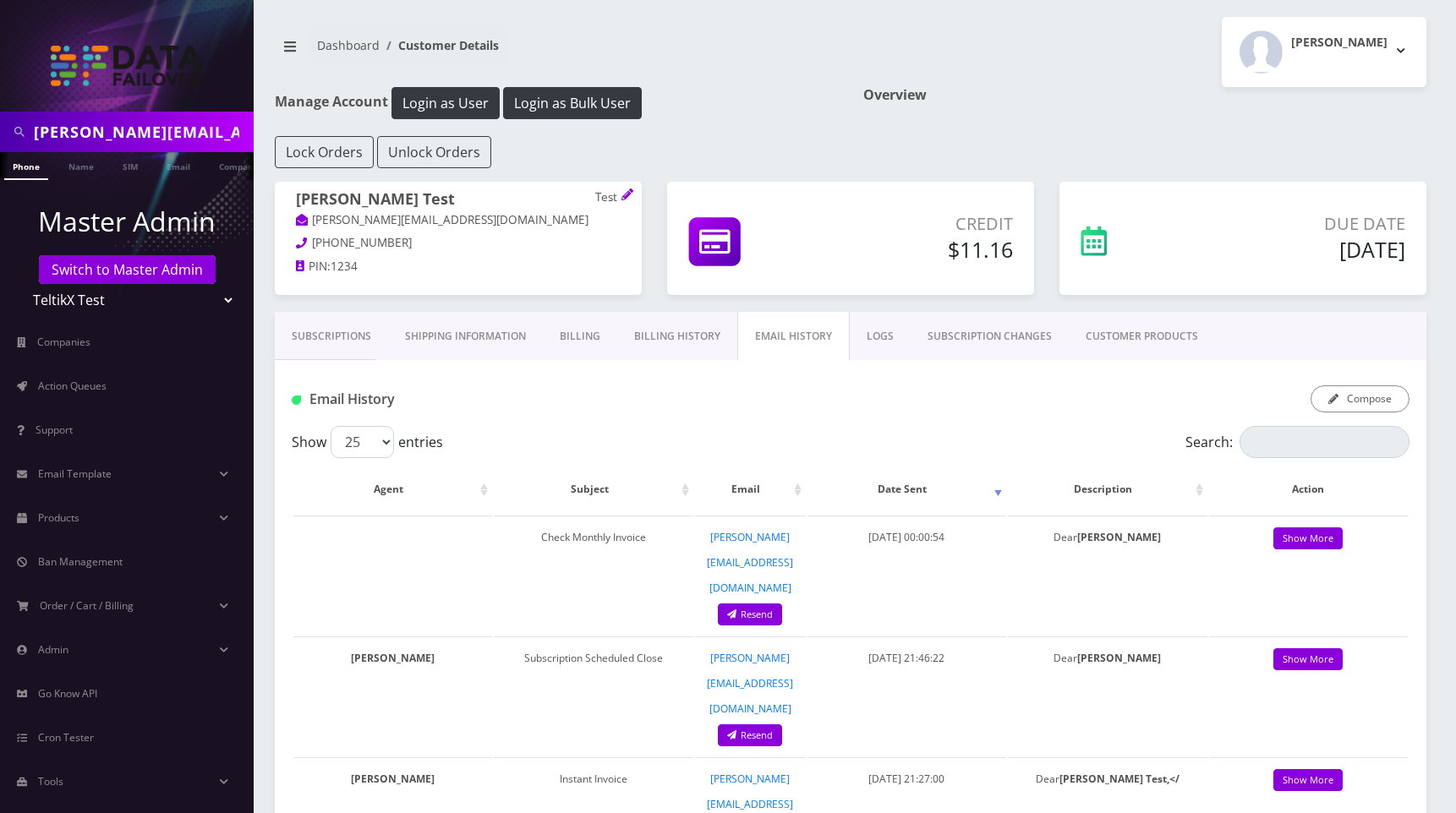
click at [1010, 85] on div "[PERSON_NAME] Logout" at bounding box center [1144, 52] width 588 height 70
click at [923, 70] on div "[PERSON_NAME] Logout" at bounding box center [1144, 52] width 588 height 70
